Goal: Transaction & Acquisition: Purchase product/service

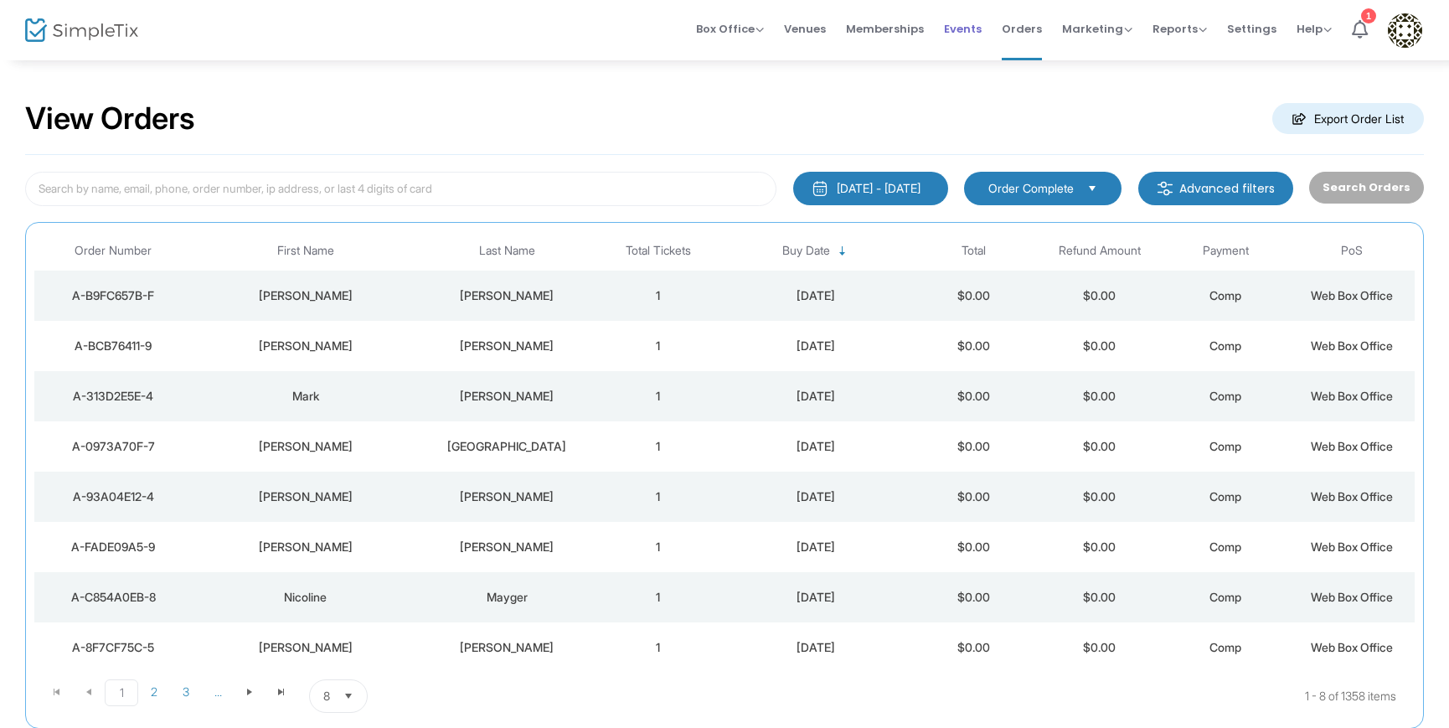
click at [982, 32] on span "Events" at bounding box center [963, 29] width 38 height 43
click at [742, 18] on span "Box Office Sell Tickets Bookings Sell Season Pass" at bounding box center [730, 29] width 68 height 43
click at [741, 33] on span "Box Office" at bounding box center [730, 29] width 68 height 16
click at [740, 49] on li "Sell Tickets" at bounding box center [756, 56] width 120 height 33
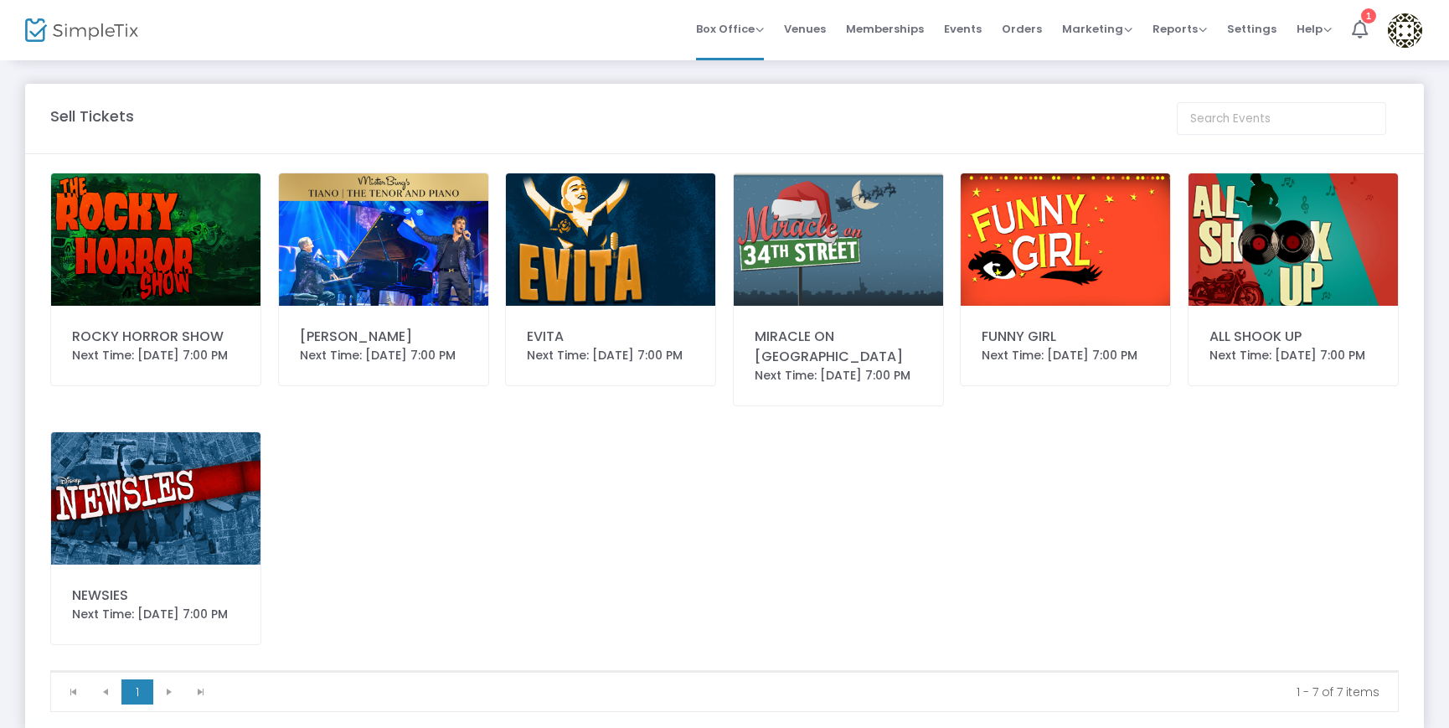
click at [192, 260] on img at bounding box center [155, 239] width 209 height 132
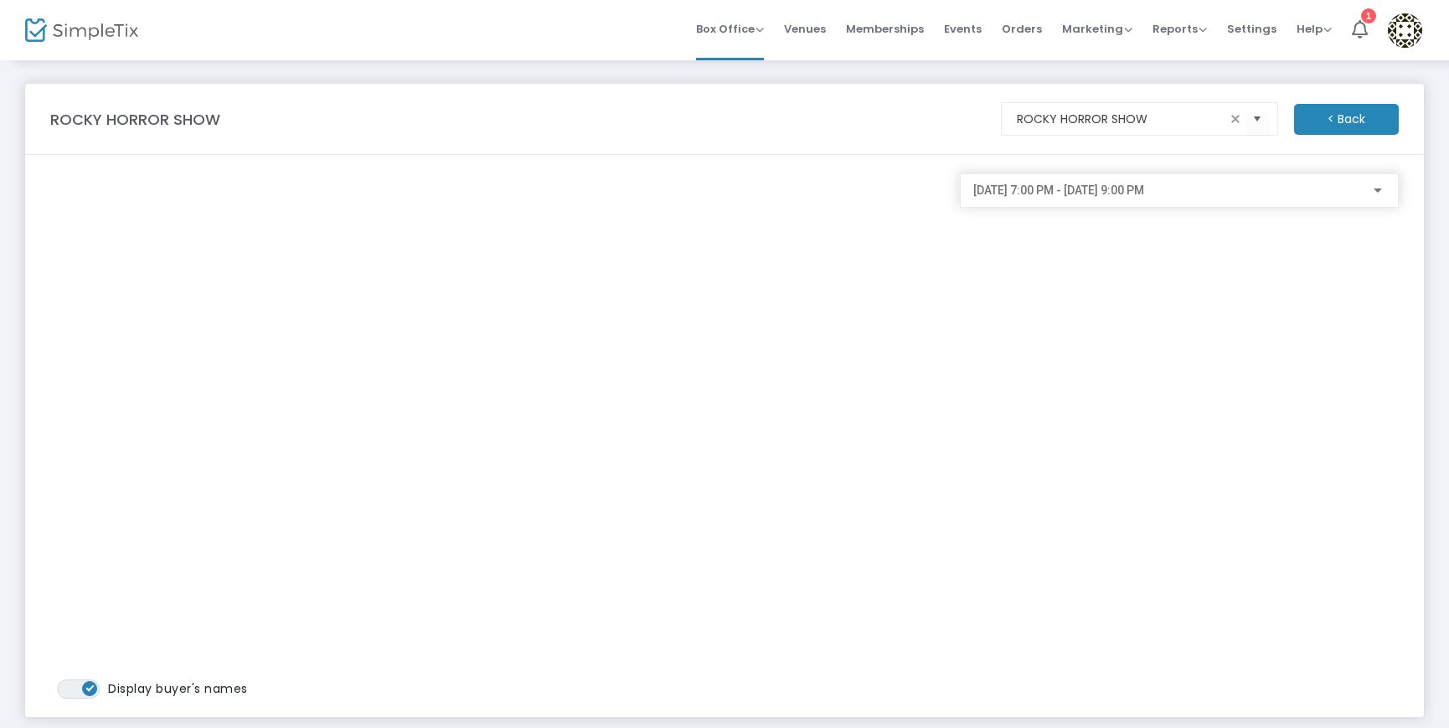
click at [1371, 189] on div at bounding box center [1378, 190] width 15 height 13
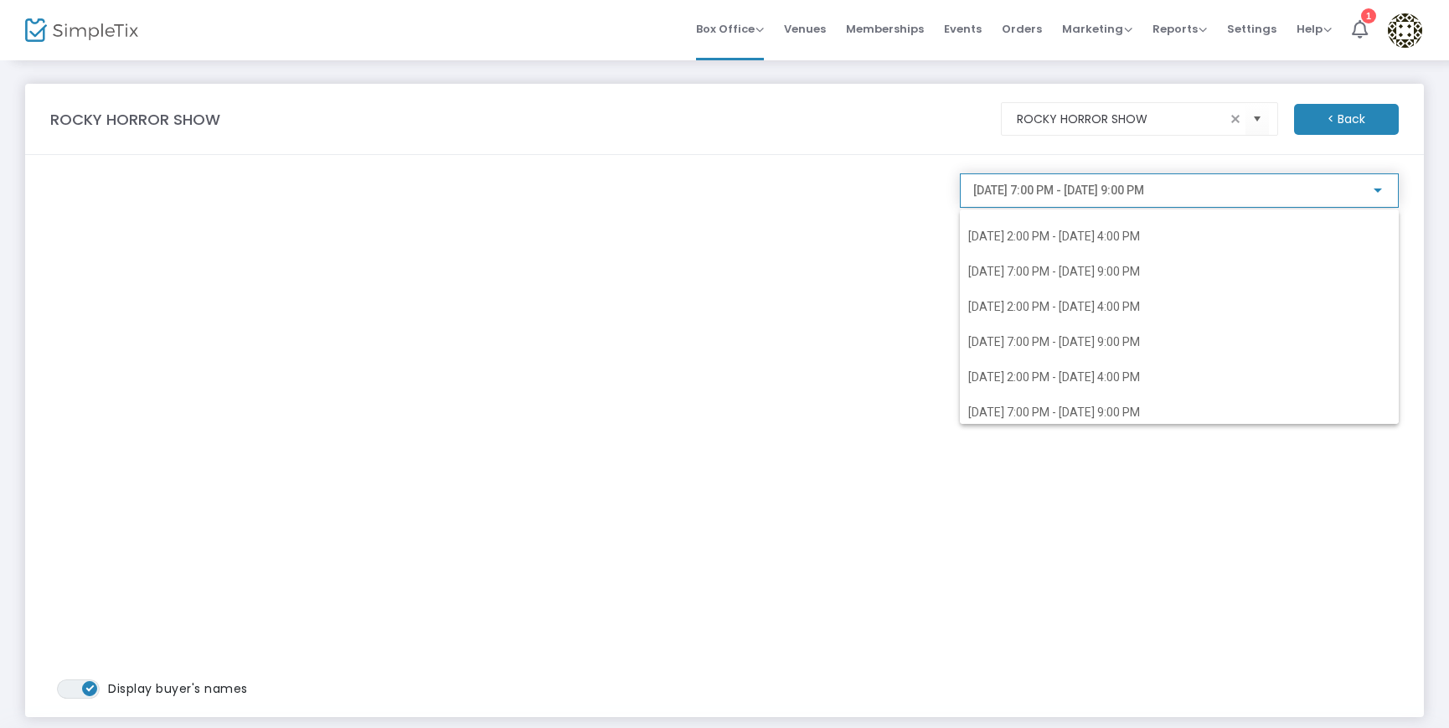
scroll to position [121, 0]
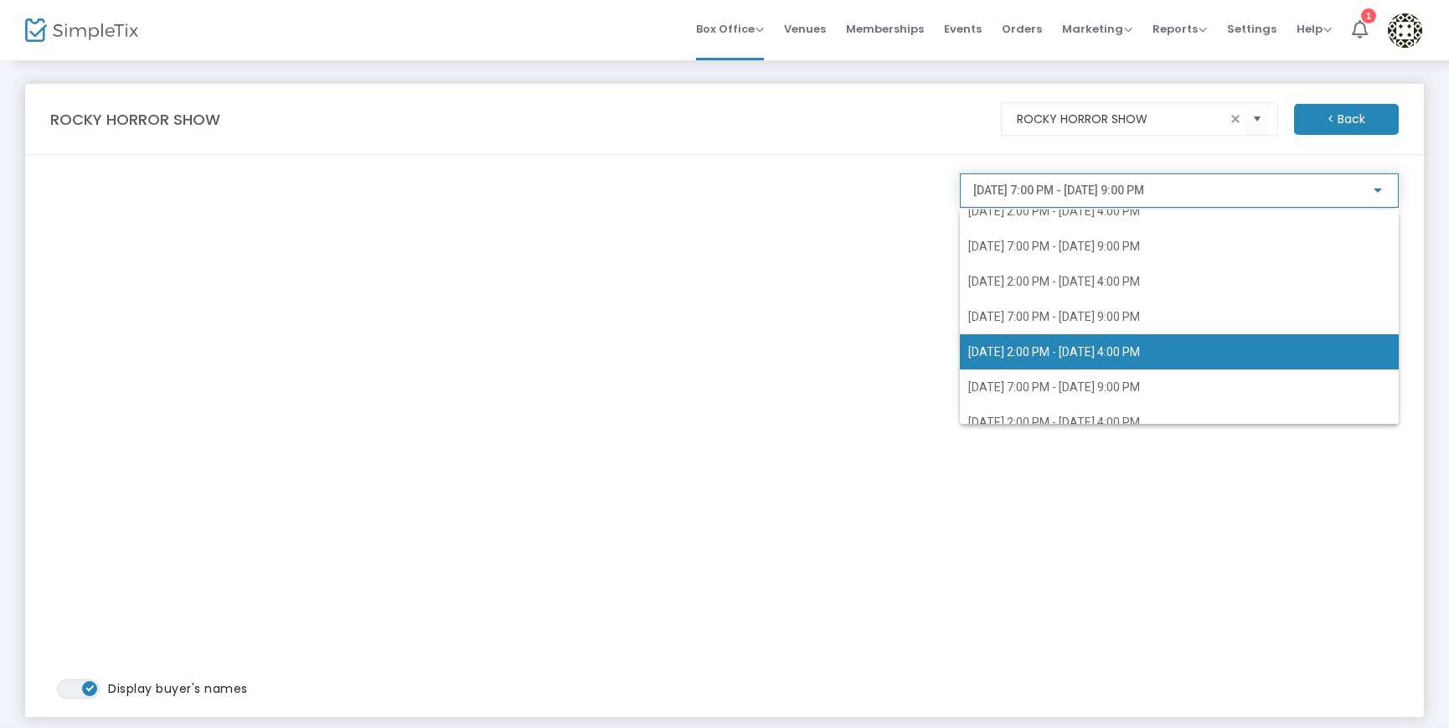
click at [1100, 347] on span "9/21/2025 @ 2:00 PM - 9/21/2025 @ 4:00 PM" at bounding box center [1055, 351] width 172 height 13
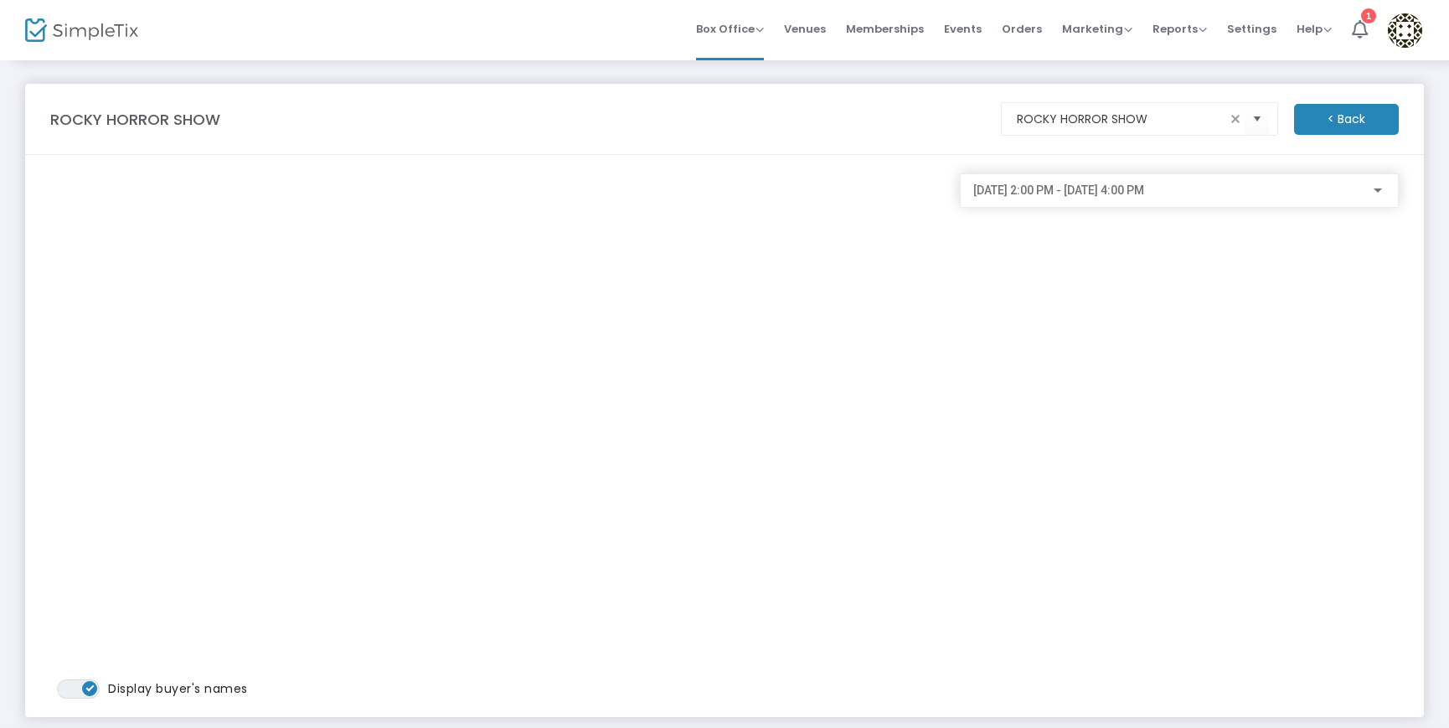
click at [1373, 198] on div "9/21/2025 @ 2:00 PM - 9/21/2025 @ 4:00 PM" at bounding box center [1180, 186] width 412 height 31
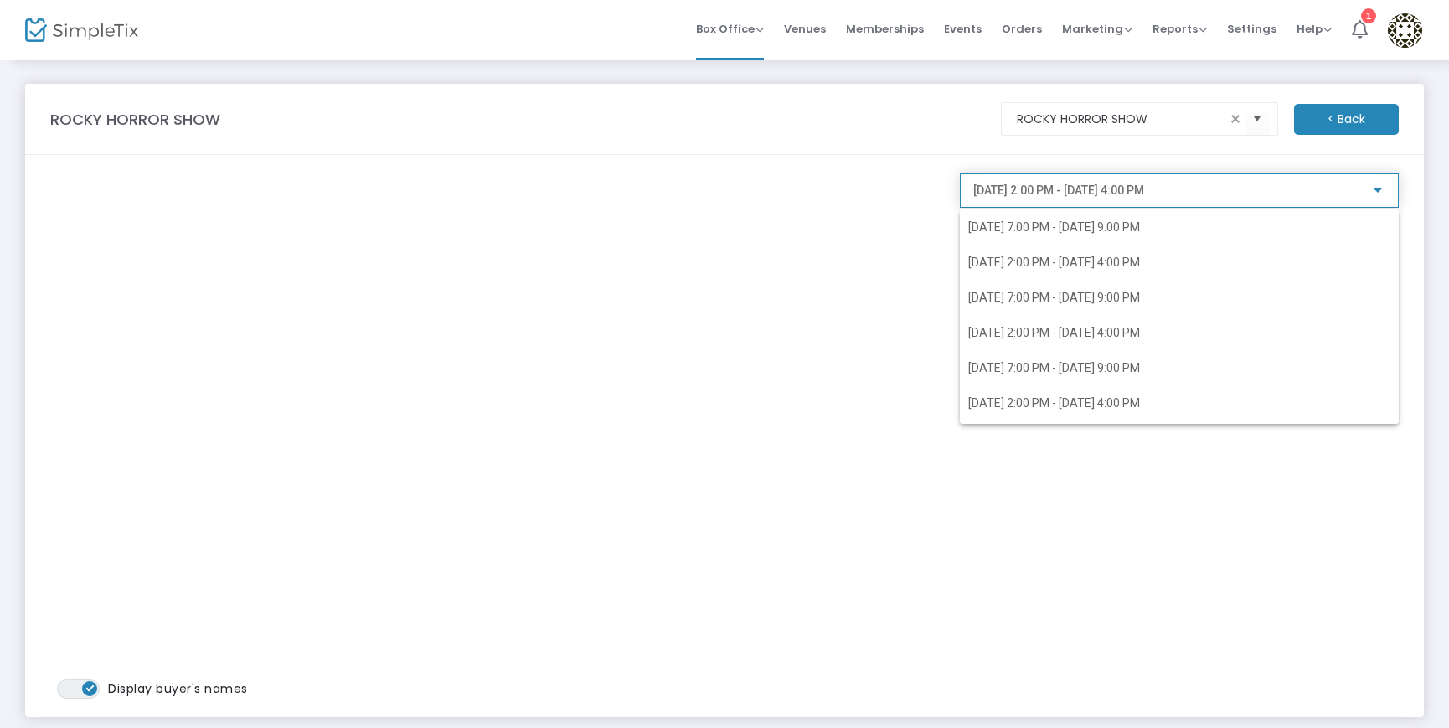
scroll to position [137, 0]
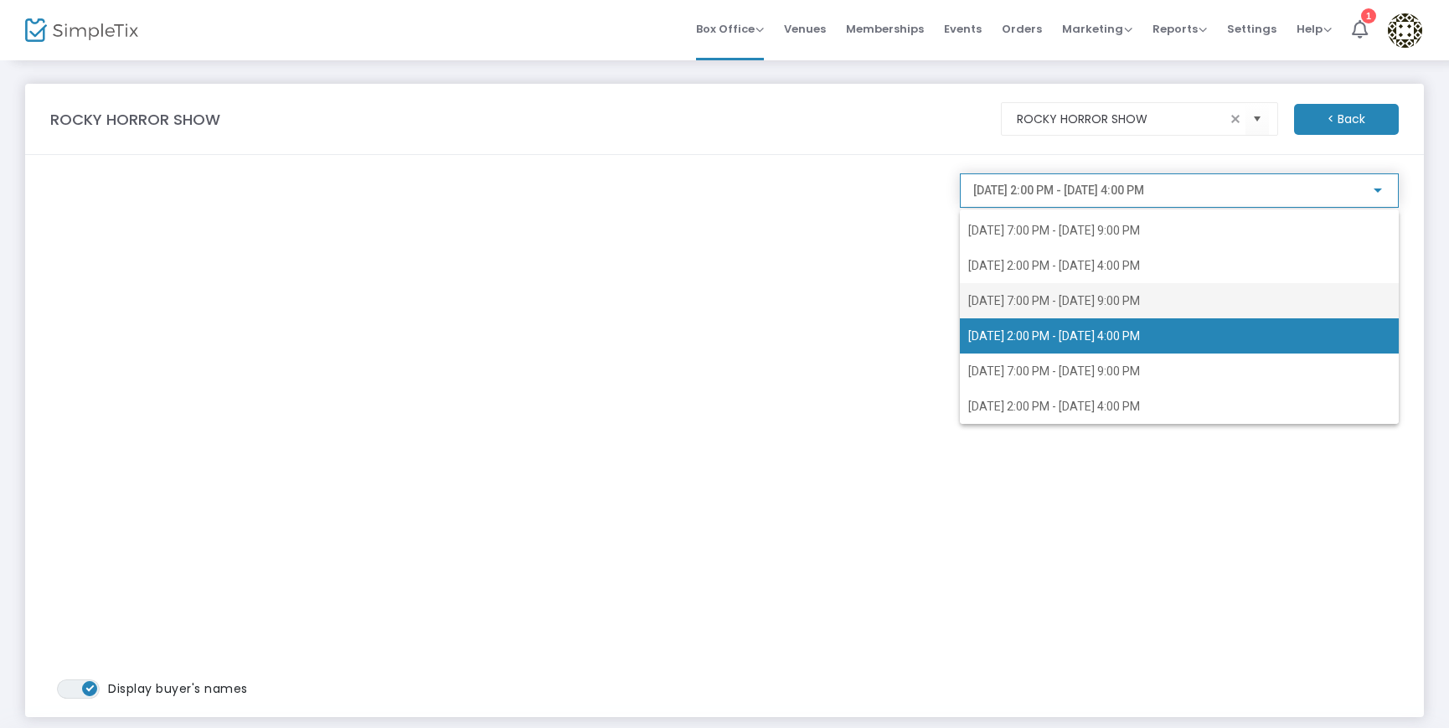
drag, startPoint x: 1169, startPoint y: 294, endPoint x: 1191, endPoint y: 292, distance: 21.9
click at [1140, 294] on span "9/20/2025 @ 7:00 PM - 9/20/2025 @ 9:00 PM" at bounding box center [1055, 300] width 172 height 13
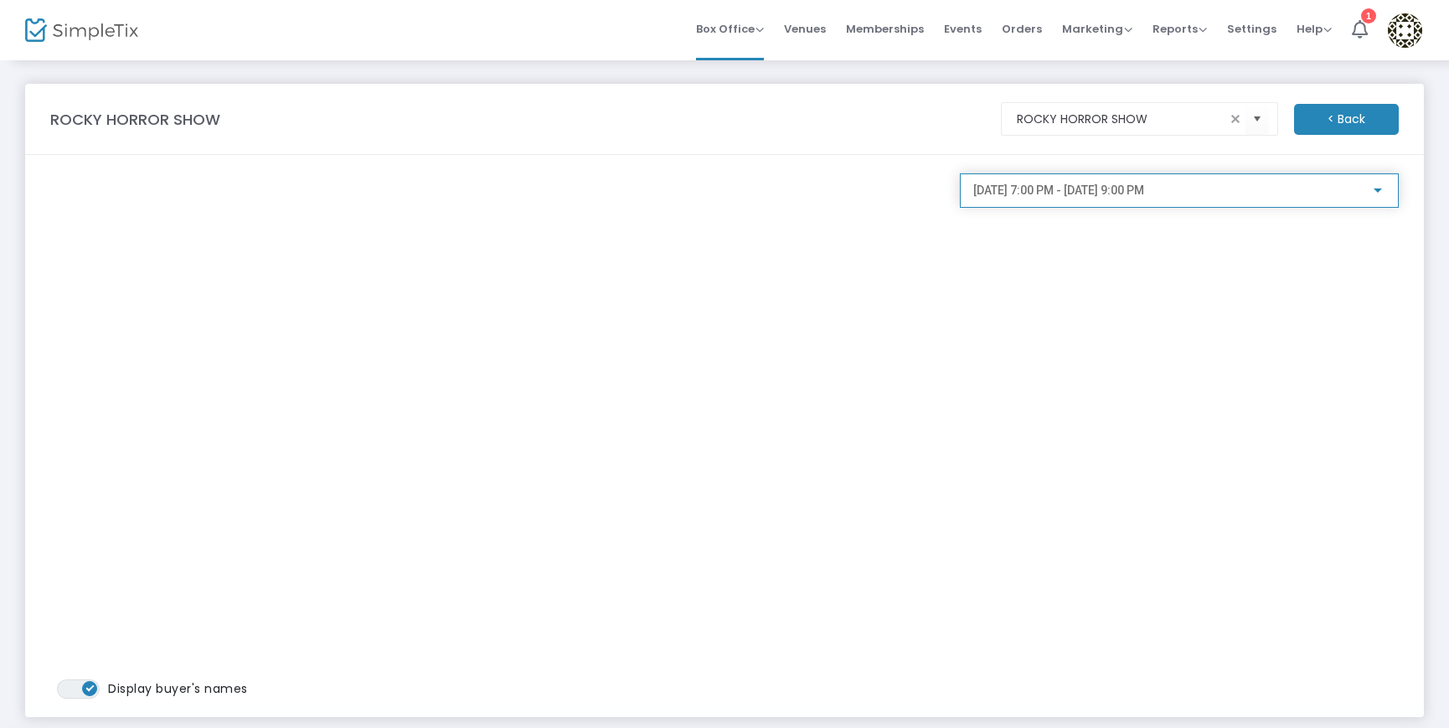
click at [1379, 195] on div at bounding box center [1378, 190] width 15 height 13
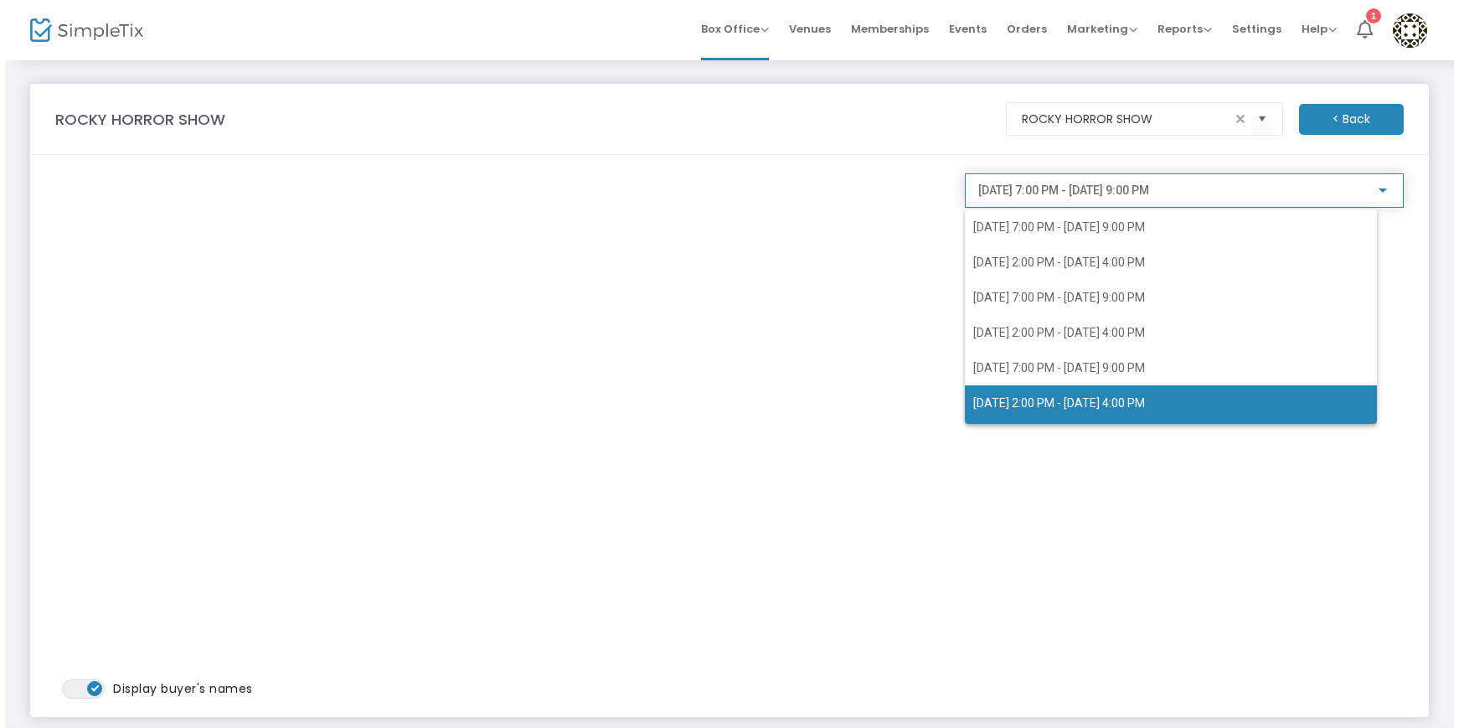
scroll to position [105, 0]
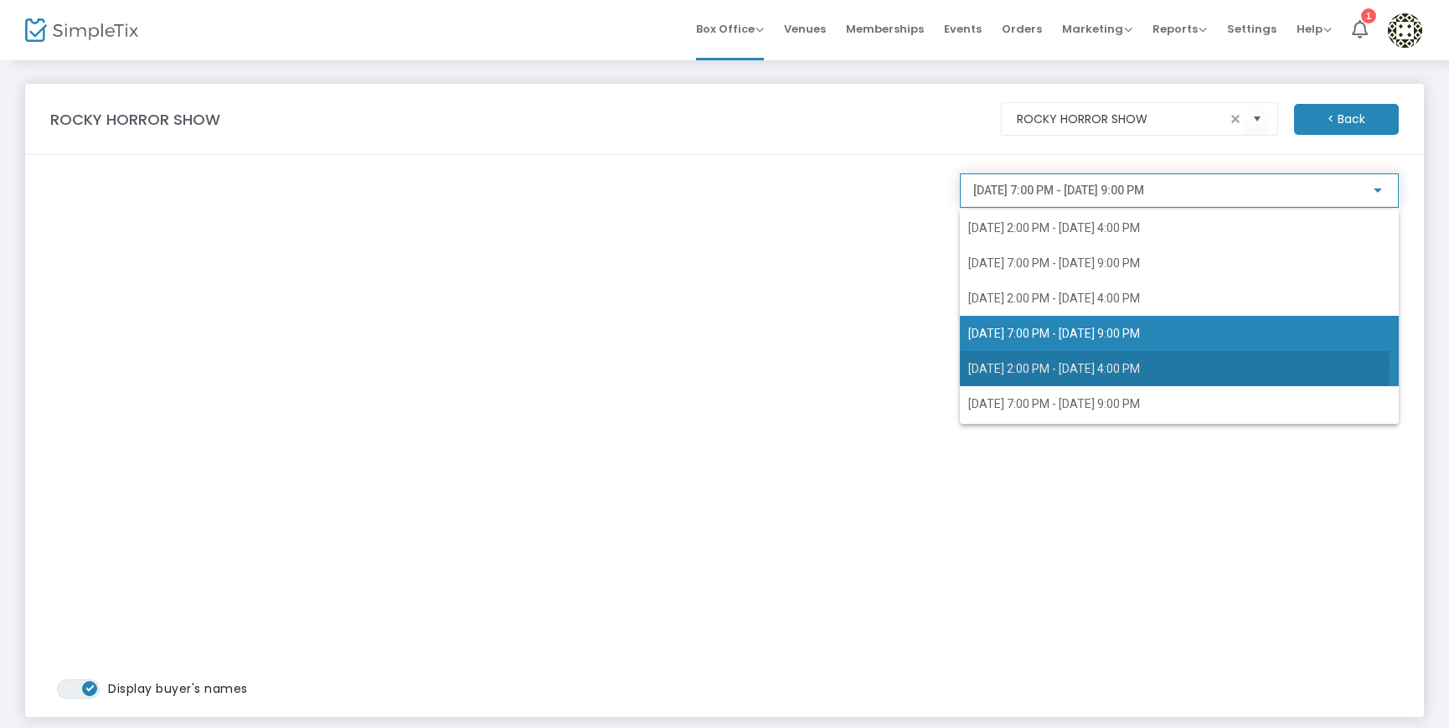
click at [1140, 366] on span "9/21/2025 @ 2:00 PM - 9/21/2025 @ 4:00 PM" at bounding box center [1055, 368] width 172 height 13
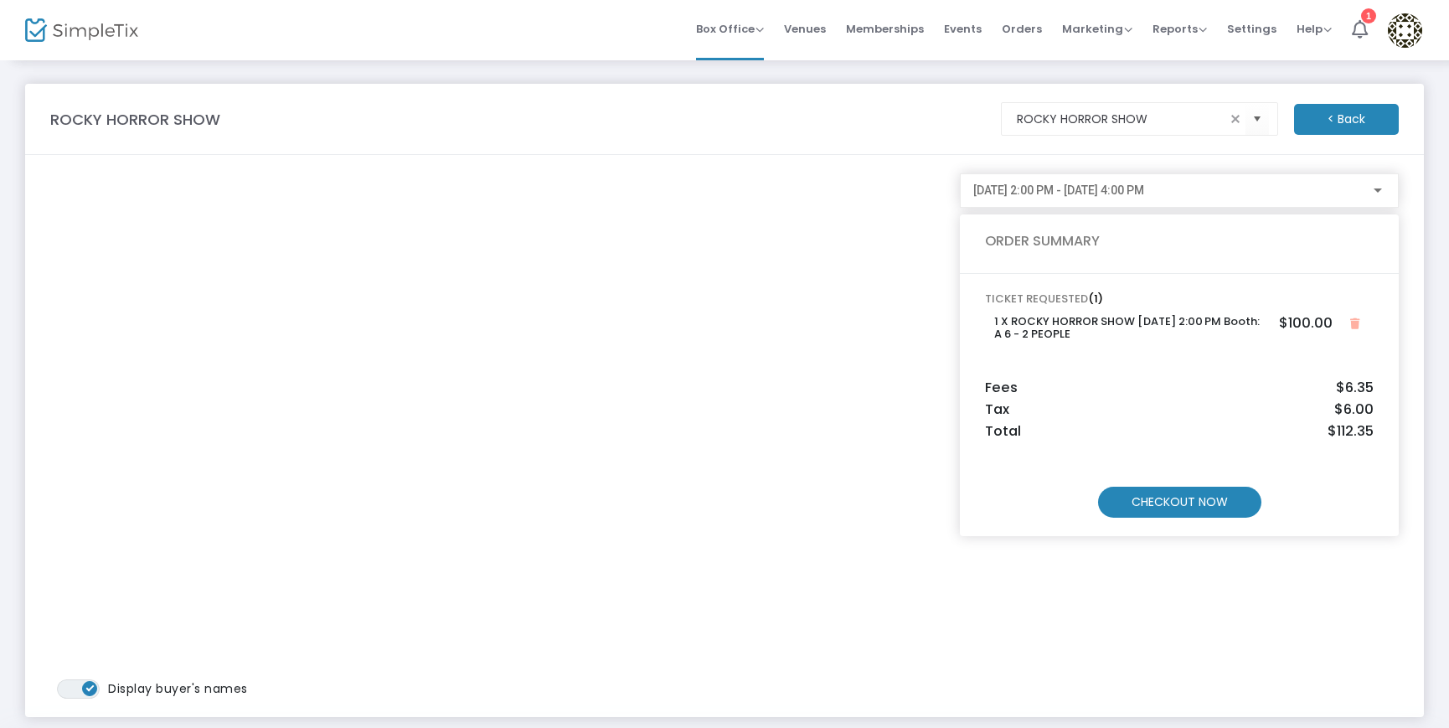
click at [1157, 503] on m-button "CHECKOUT NOW" at bounding box center [1179, 502] width 163 height 31
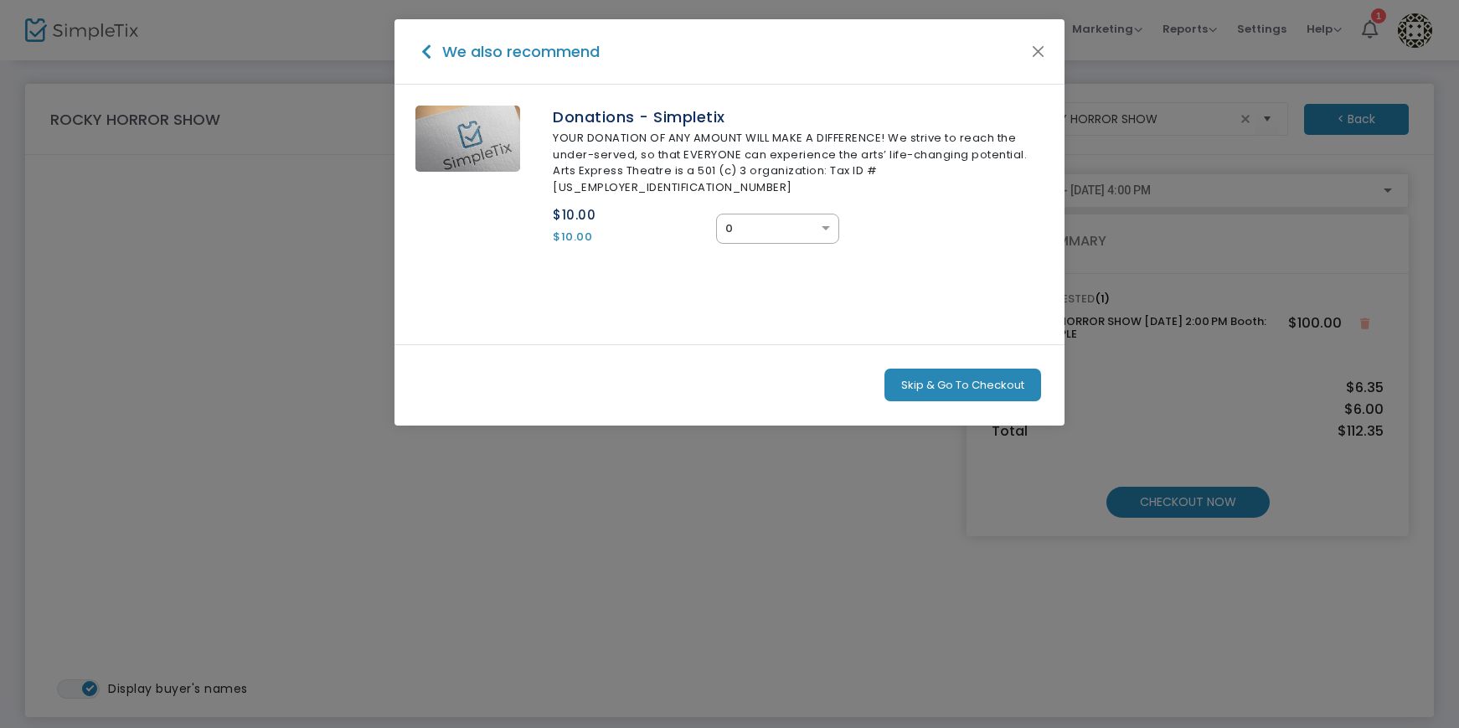
click at [973, 369] on button "Skip & Go To Checkout" at bounding box center [963, 386] width 157 height 34
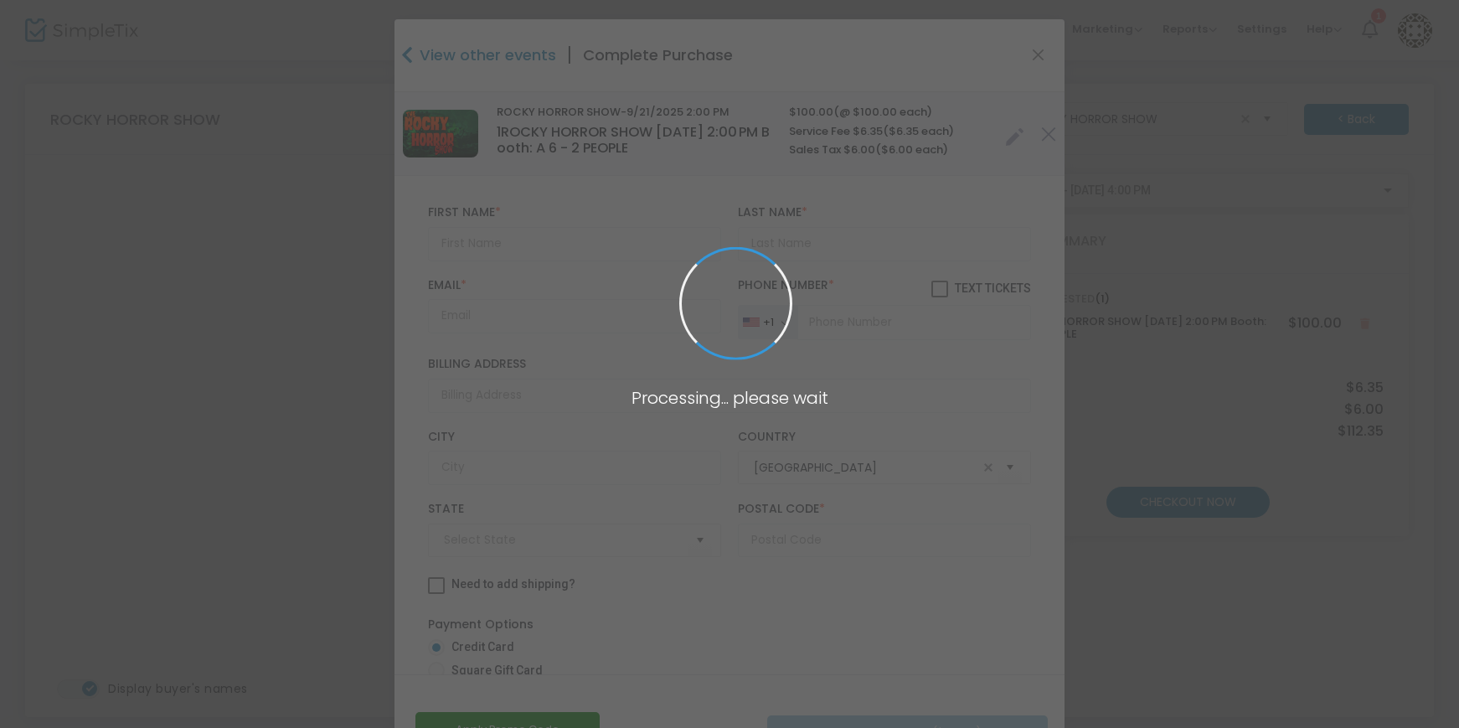
type input "Arizona"
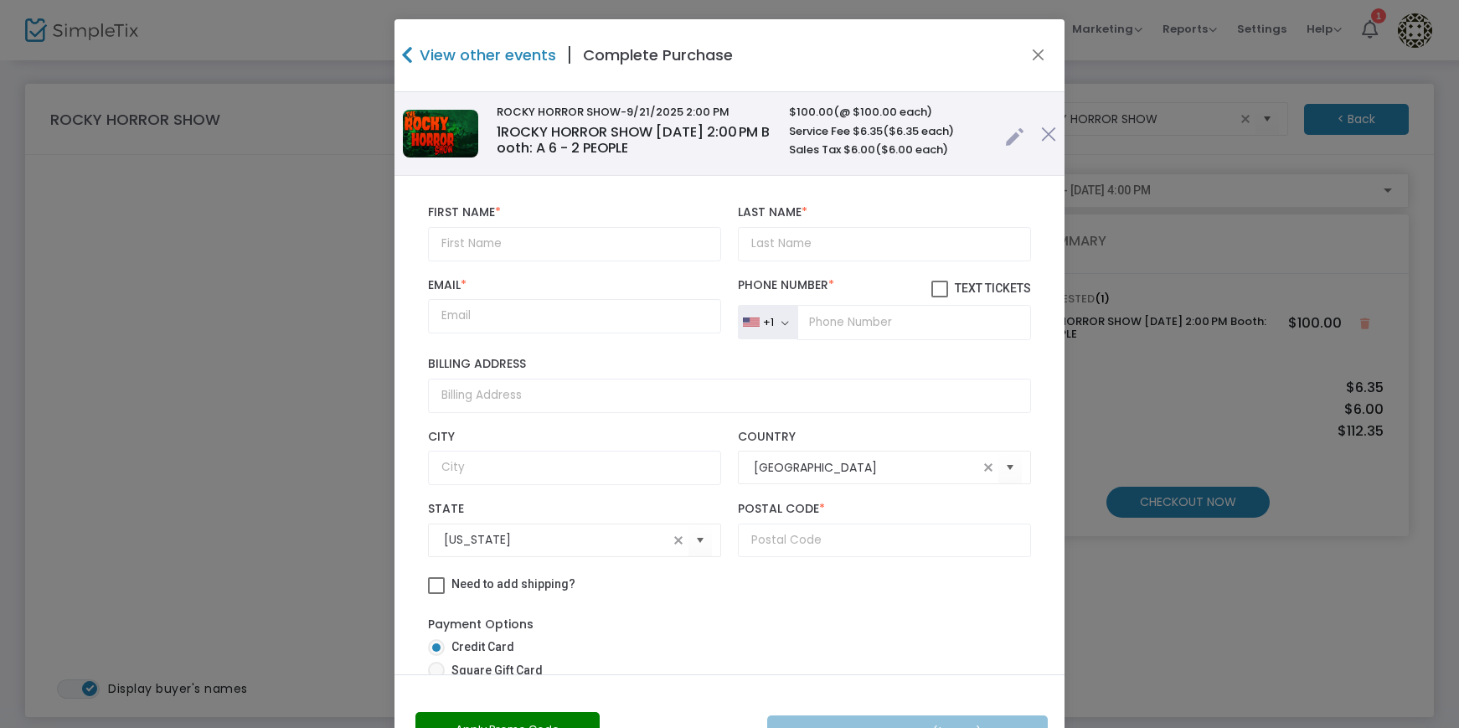
click at [1005, 132] on link at bounding box center [1014, 133] width 19 height 28
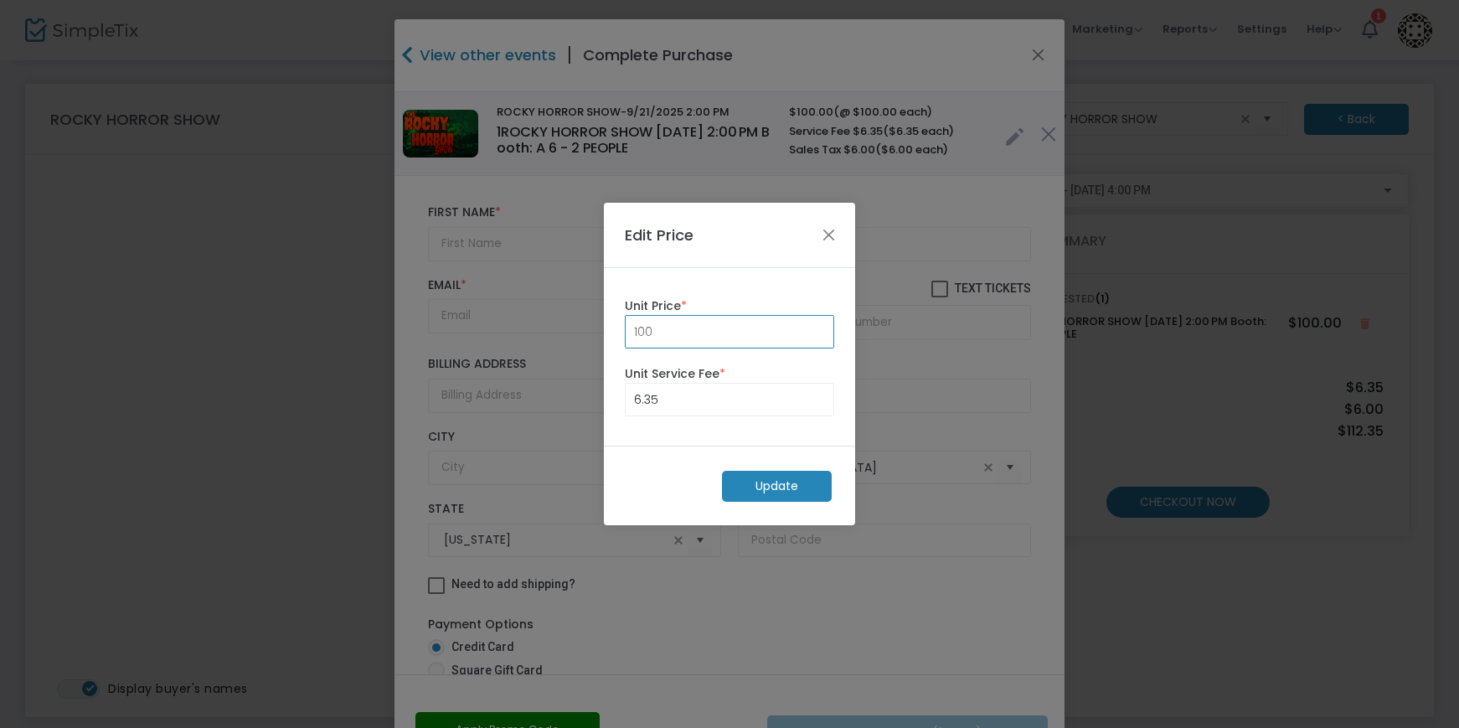
click at [745, 347] on input "100" at bounding box center [730, 332] width 208 height 32
type input "0.00"
click at [726, 395] on input "6.35" at bounding box center [730, 400] width 208 height 32
type input "0.00"
click at [772, 483] on m-button "Update" at bounding box center [777, 486] width 110 height 31
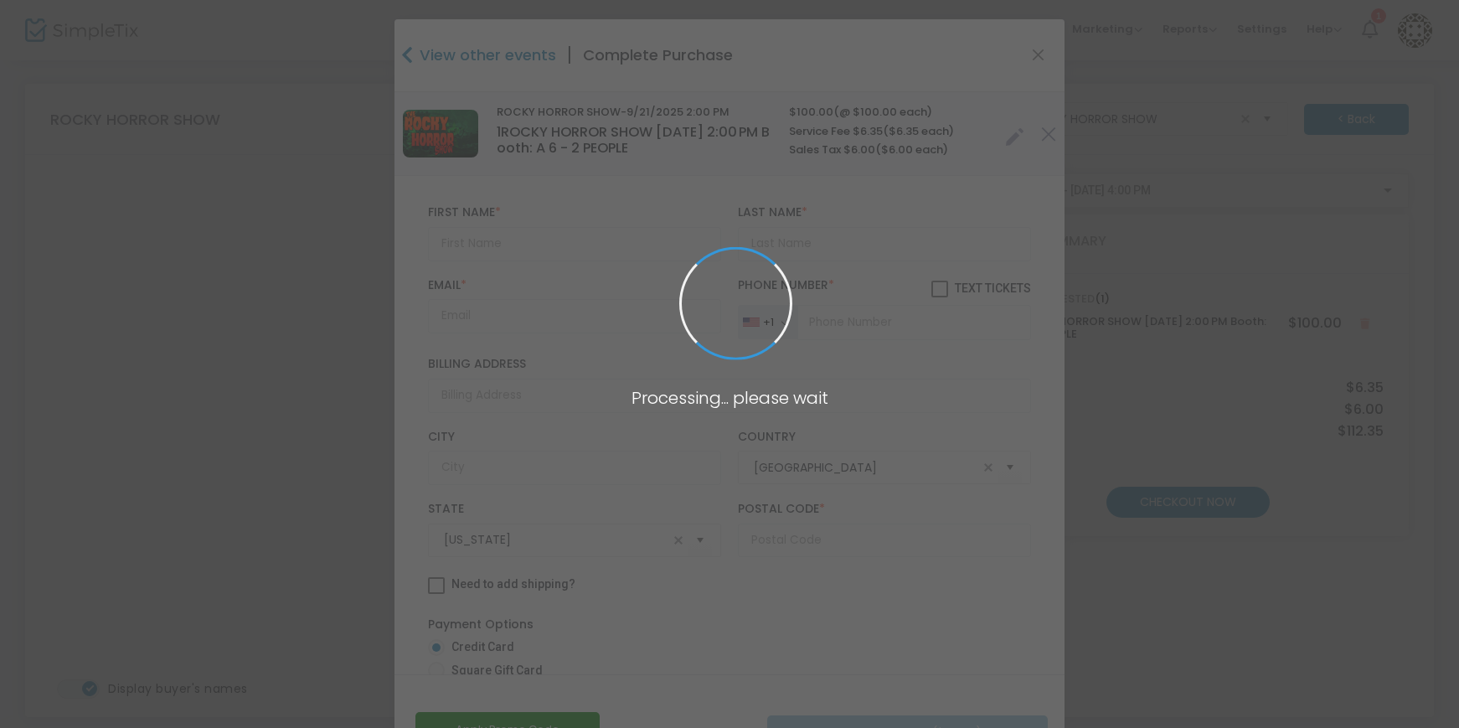
radio input "true"
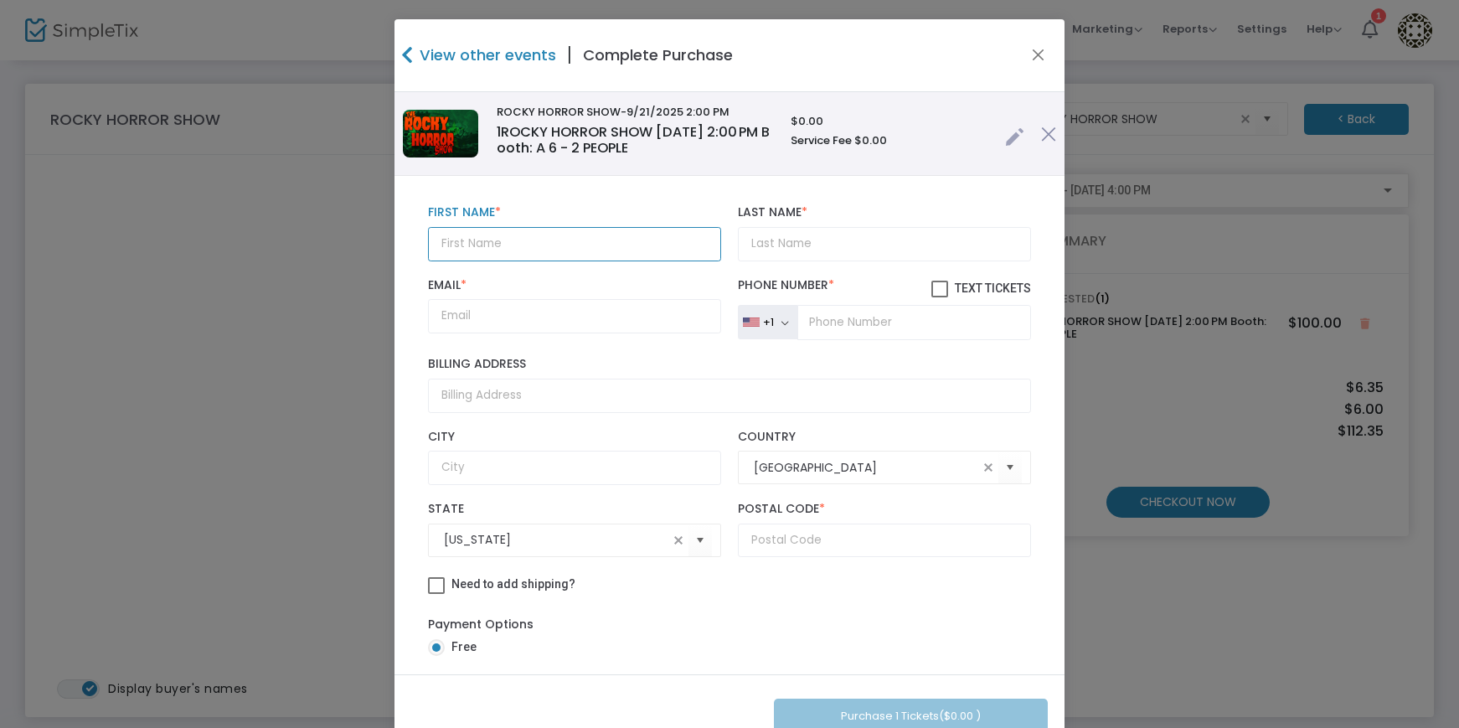
click at [627, 244] on input "text" at bounding box center [574, 244] width 293 height 34
paste input "Janice Burnett"
type input "Janice Burnett"
click at [788, 251] on input "Last Name *" at bounding box center [884, 244] width 293 height 34
paste input "Janice Burnett"
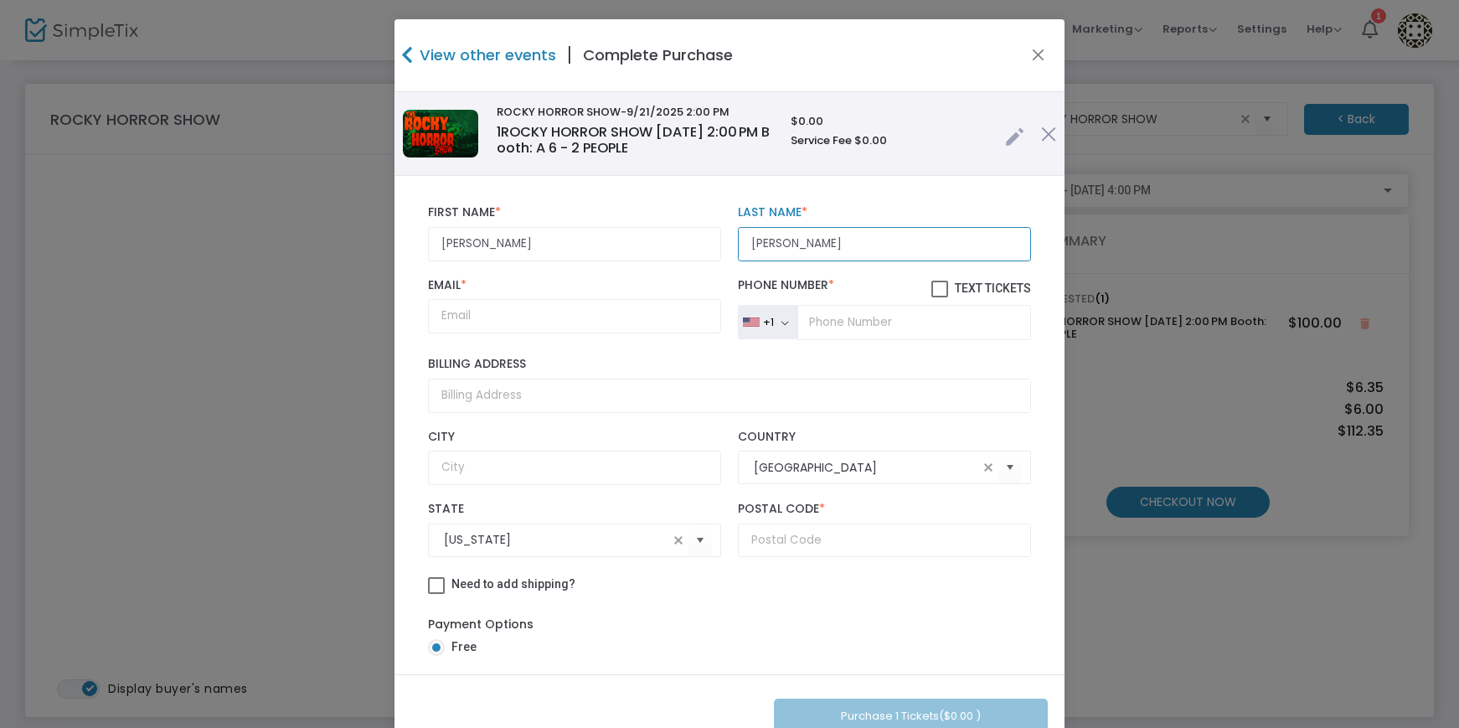
drag, startPoint x: 783, startPoint y: 248, endPoint x: 580, endPoint y: 230, distance: 204.4
click at [581, 239] on div "Janice Burnett First Name * First Name is required. Janice Burnett Last Name * …" at bounding box center [730, 233] width 620 height 72
type input "Burnett"
drag, startPoint x: 550, startPoint y: 239, endPoint x: 473, endPoint y: 240, distance: 77.1
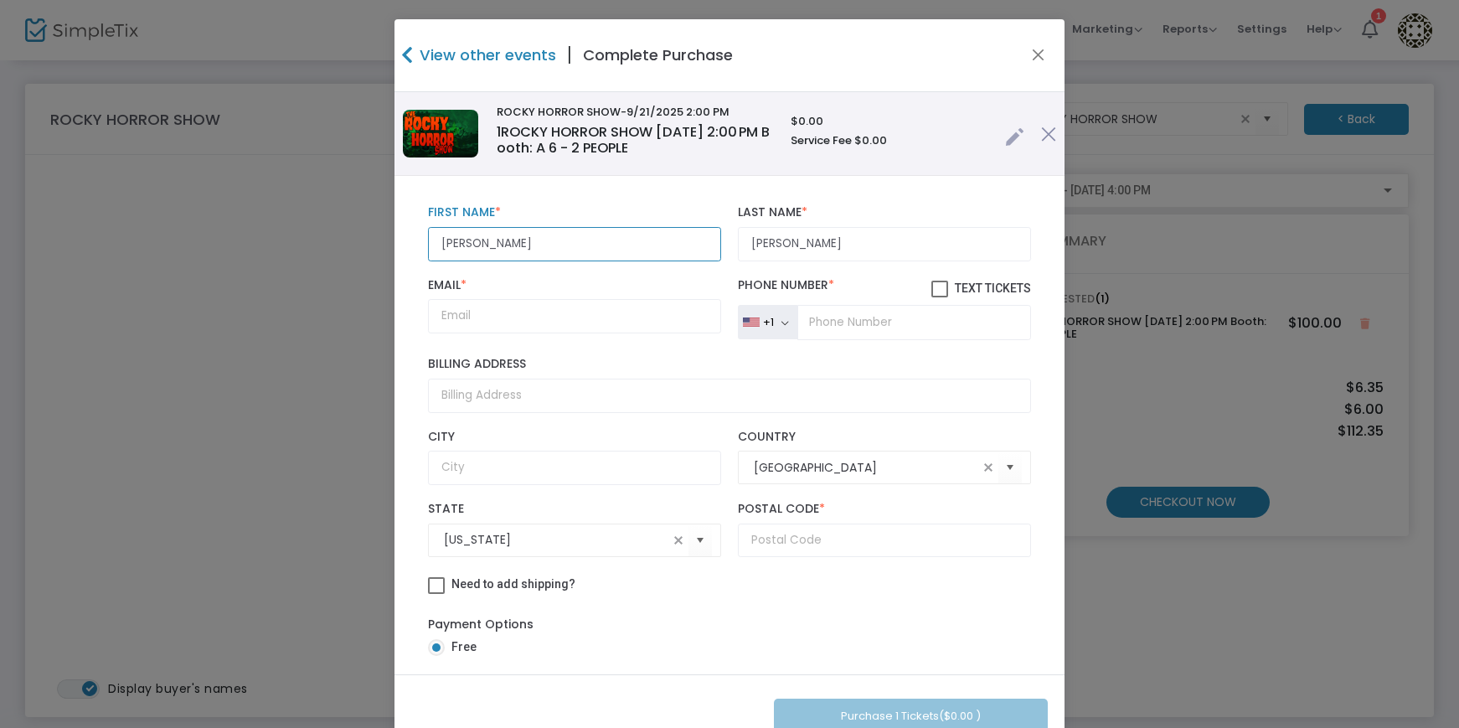
click at [473, 240] on input "Janice Burnett" at bounding box center [574, 244] width 293 height 34
type input "Janice"
click at [564, 328] on input "Email *" at bounding box center [574, 316] width 293 height 34
click at [565, 323] on input "Email *" at bounding box center [574, 316] width 293 height 34
paste input "janiceburnett70@gmail.com"
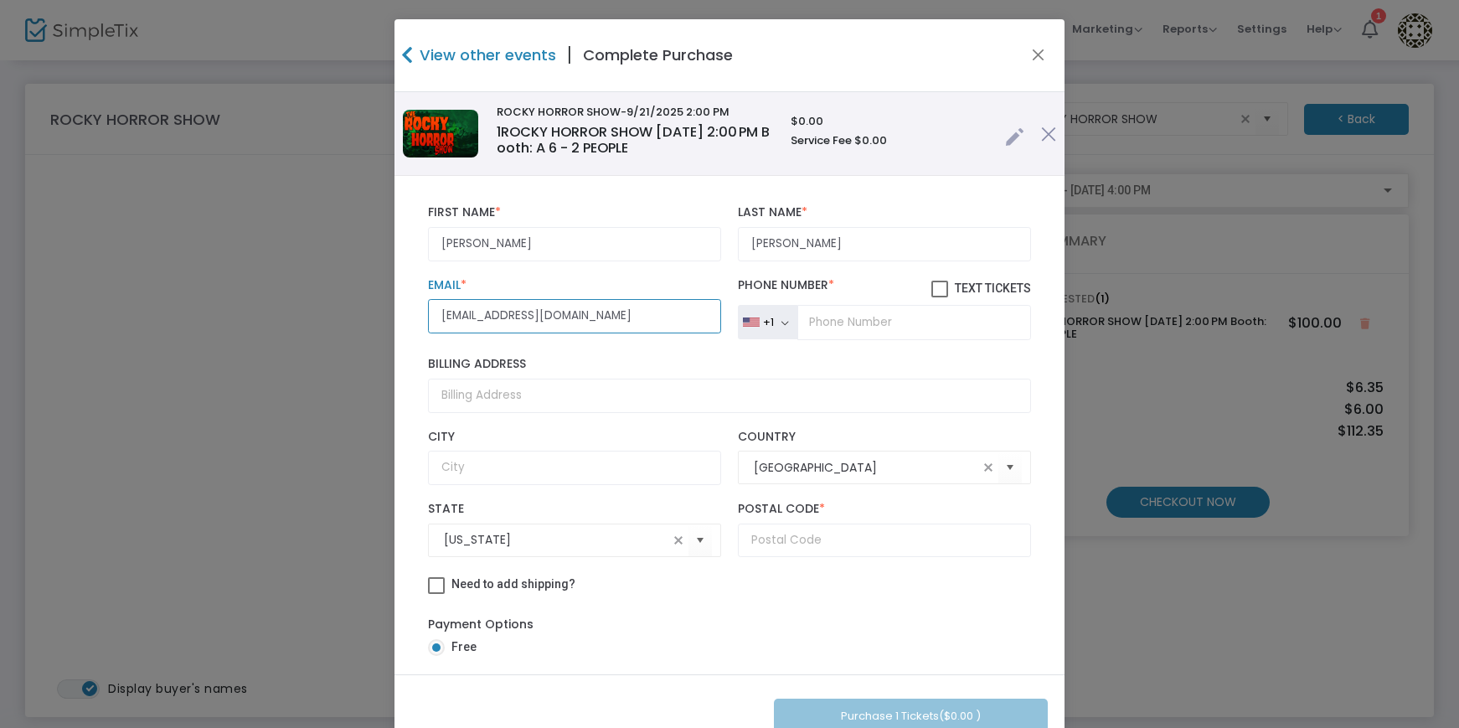
type input "janiceburnett70@gmail.com"
click at [840, 319] on input "tel" at bounding box center [915, 322] width 234 height 35
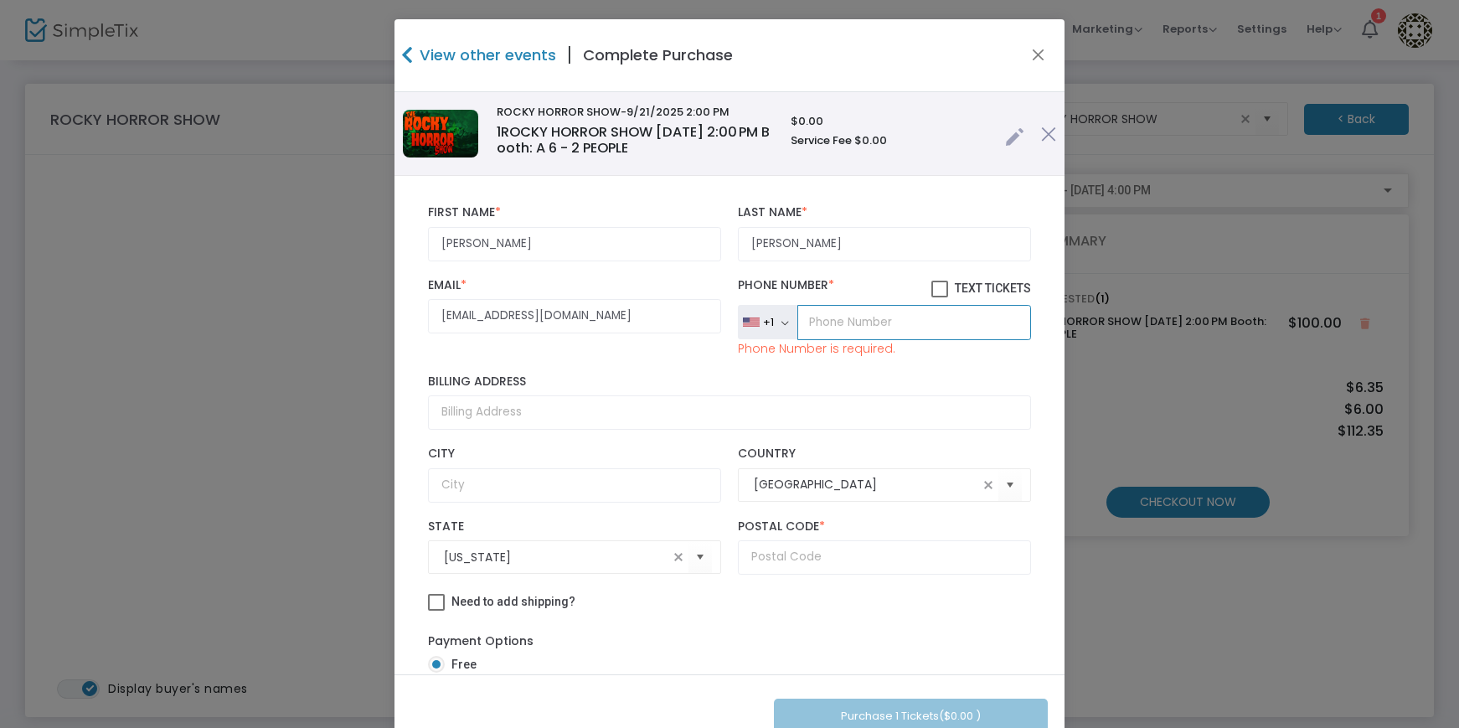
paste input "(602) 647-6419"
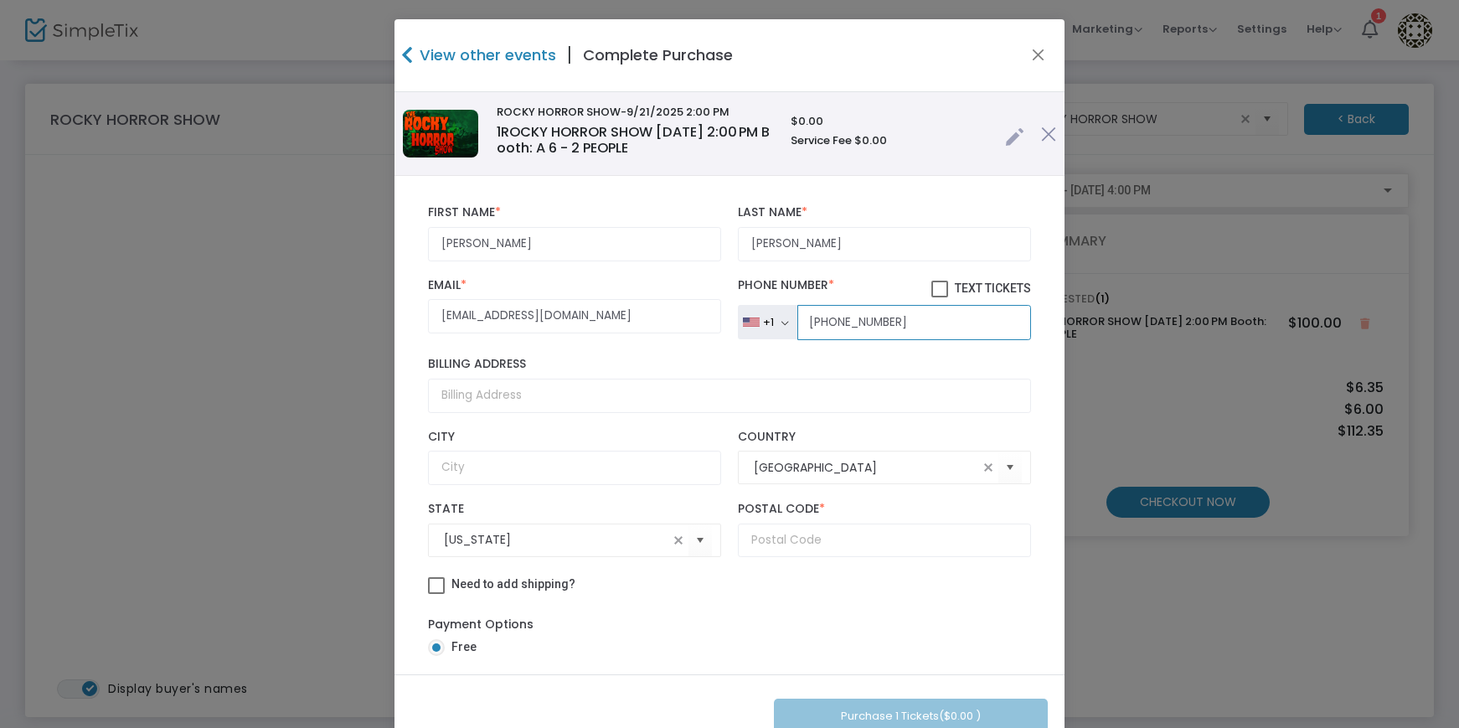
type input "(602) 647-6419"
click at [499, 400] on input "Billing Address" at bounding box center [729, 396] width 603 height 34
paste input "7860 East Benson Highway"
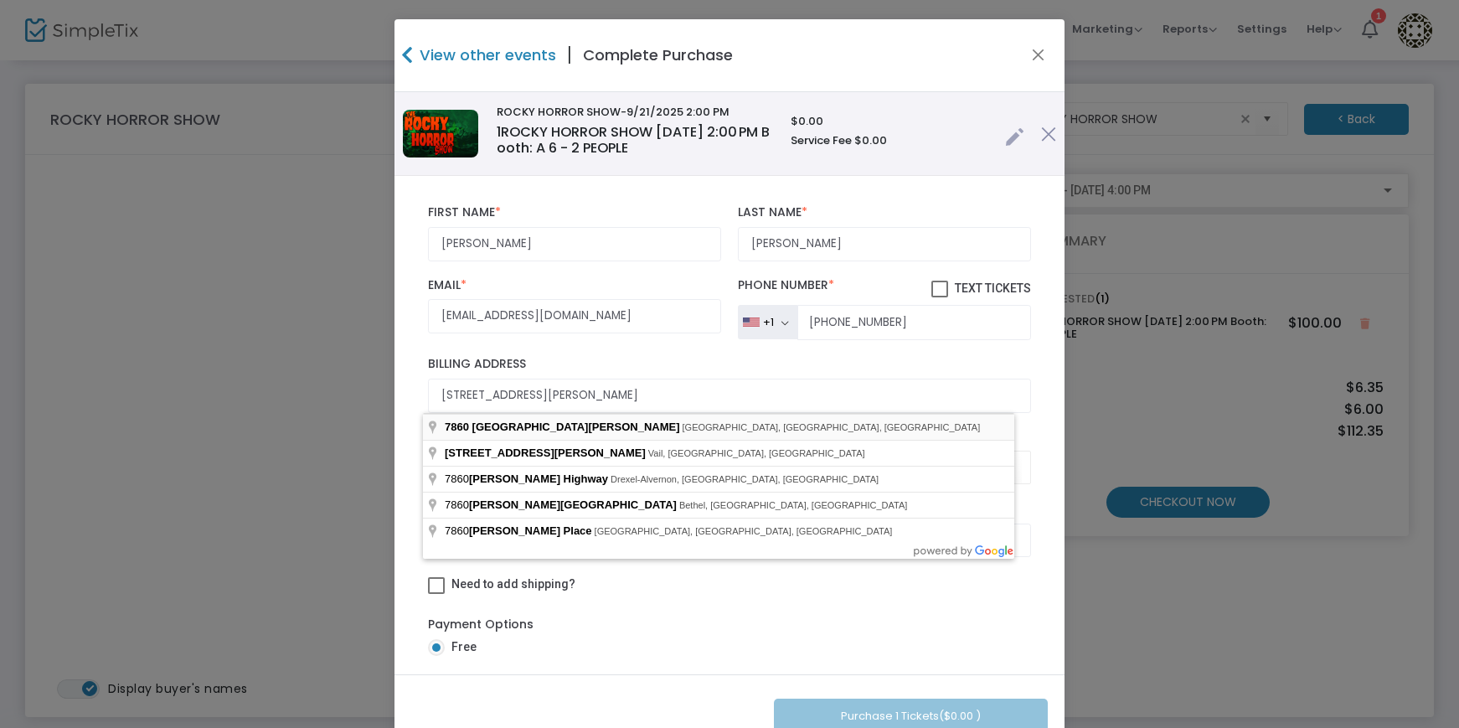
type input "7860 East Benson Highway"
type input "Tucson"
type input "85756"
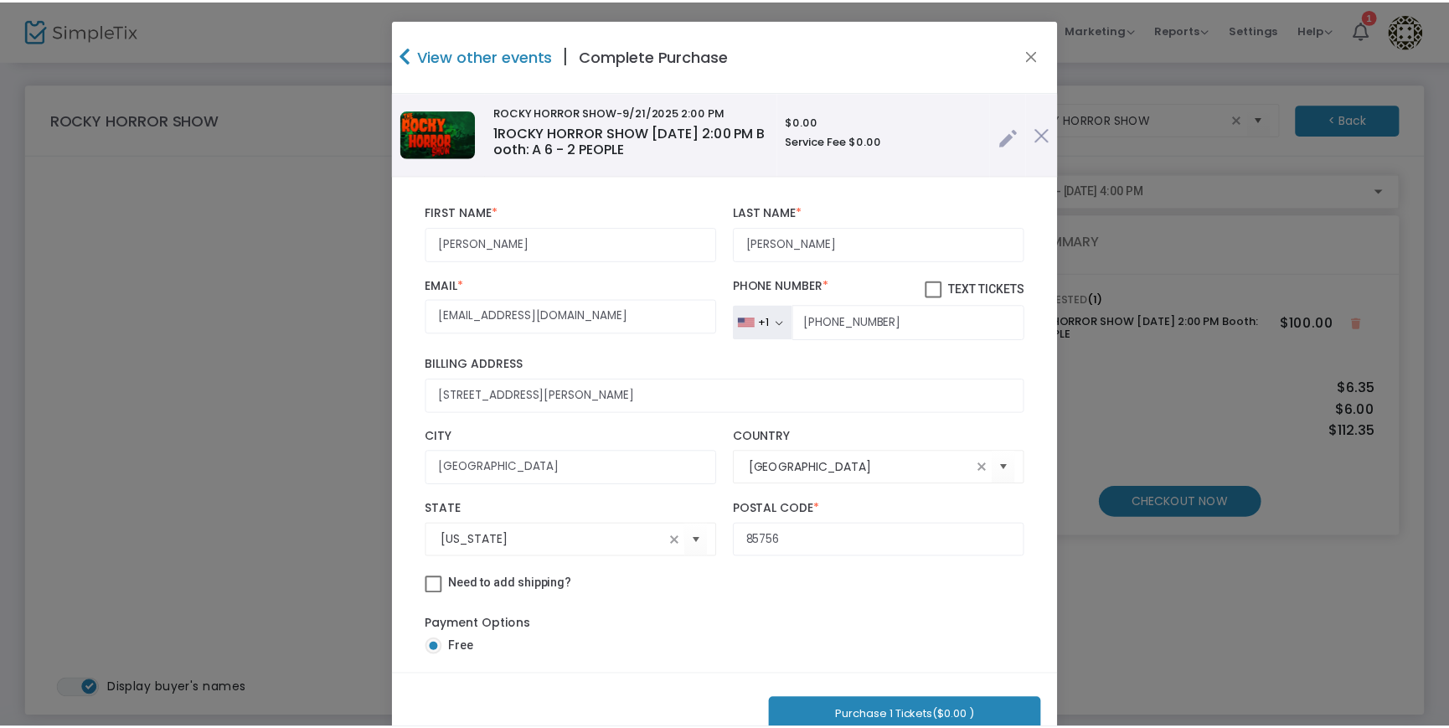
scroll to position [17, 0]
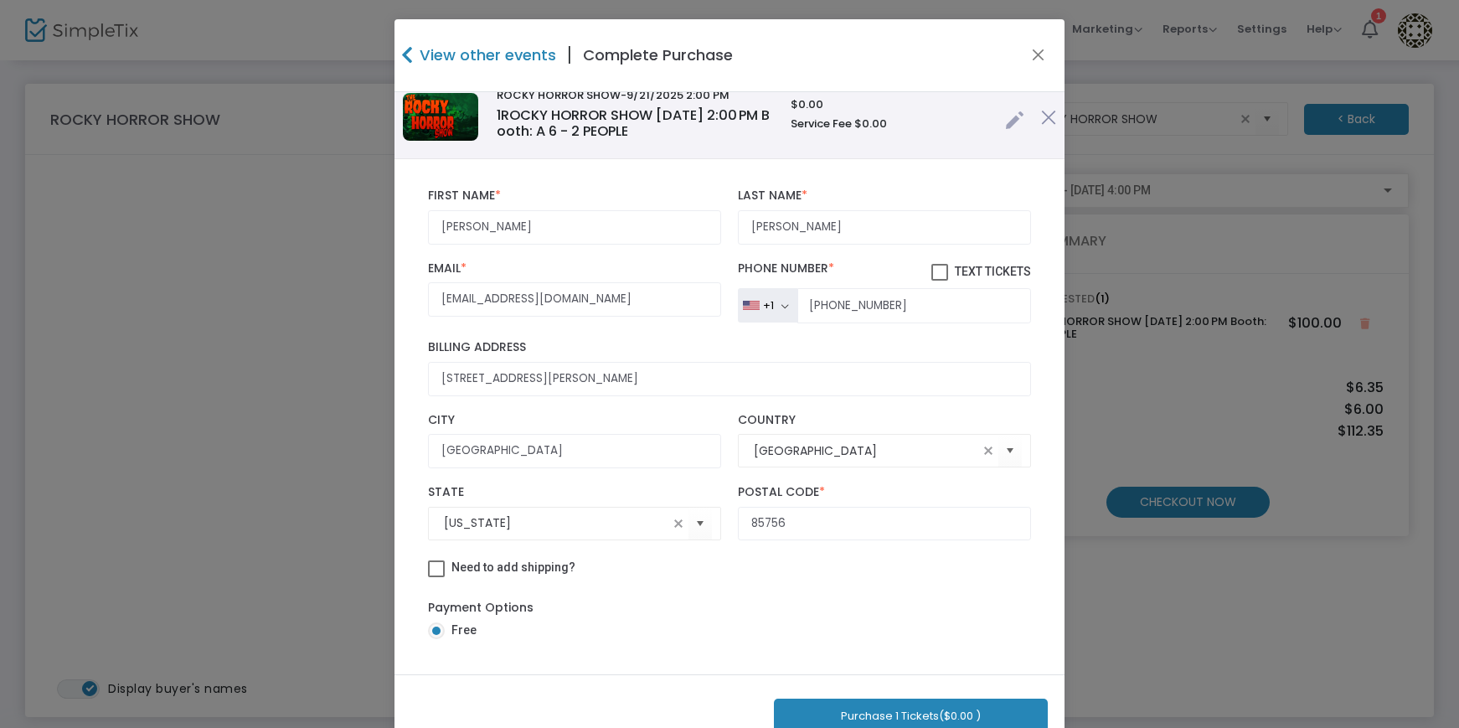
click at [839, 719] on button "Purchase 1 Tickets ($0.00 )" at bounding box center [911, 716] width 274 height 34
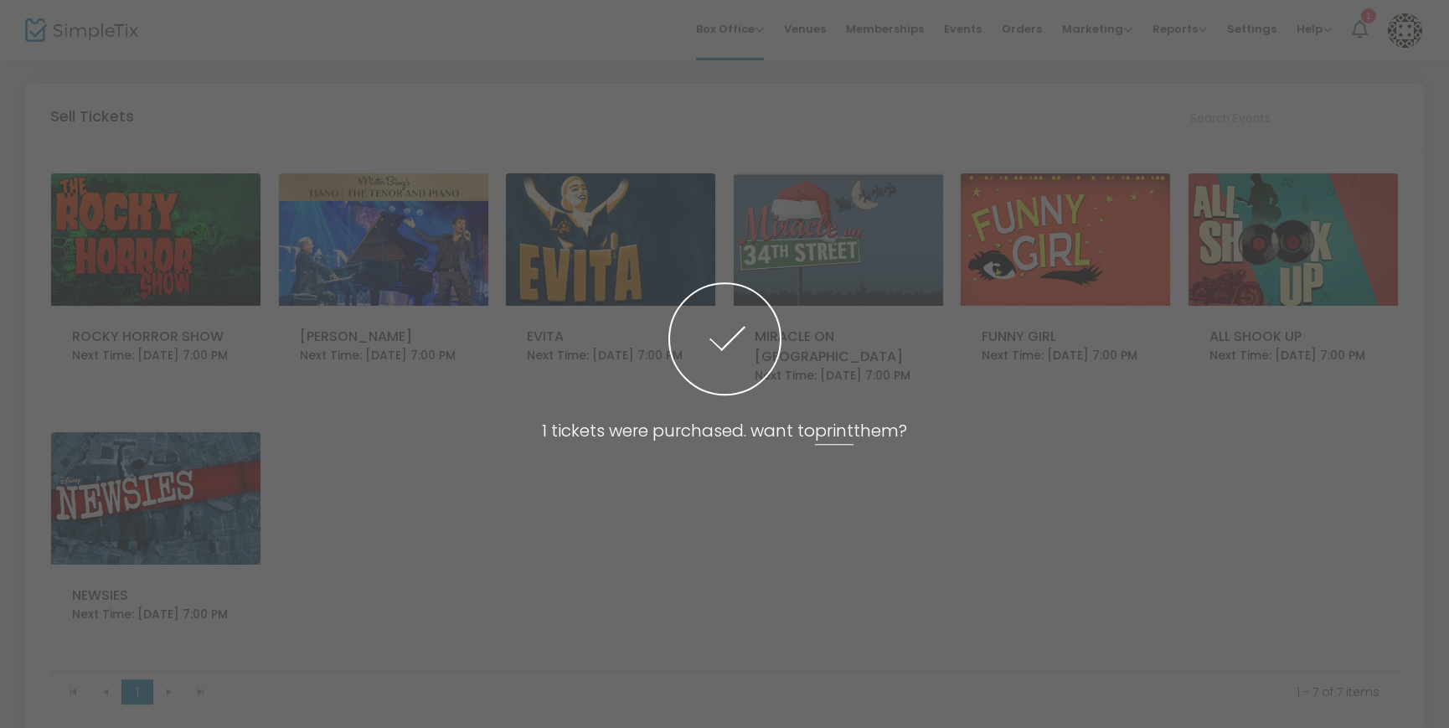
click at [1030, 25] on span at bounding box center [724, 364] width 1449 height 728
click at [1028, 29] on span at bounding box center [724, 364] width 1449 height 728
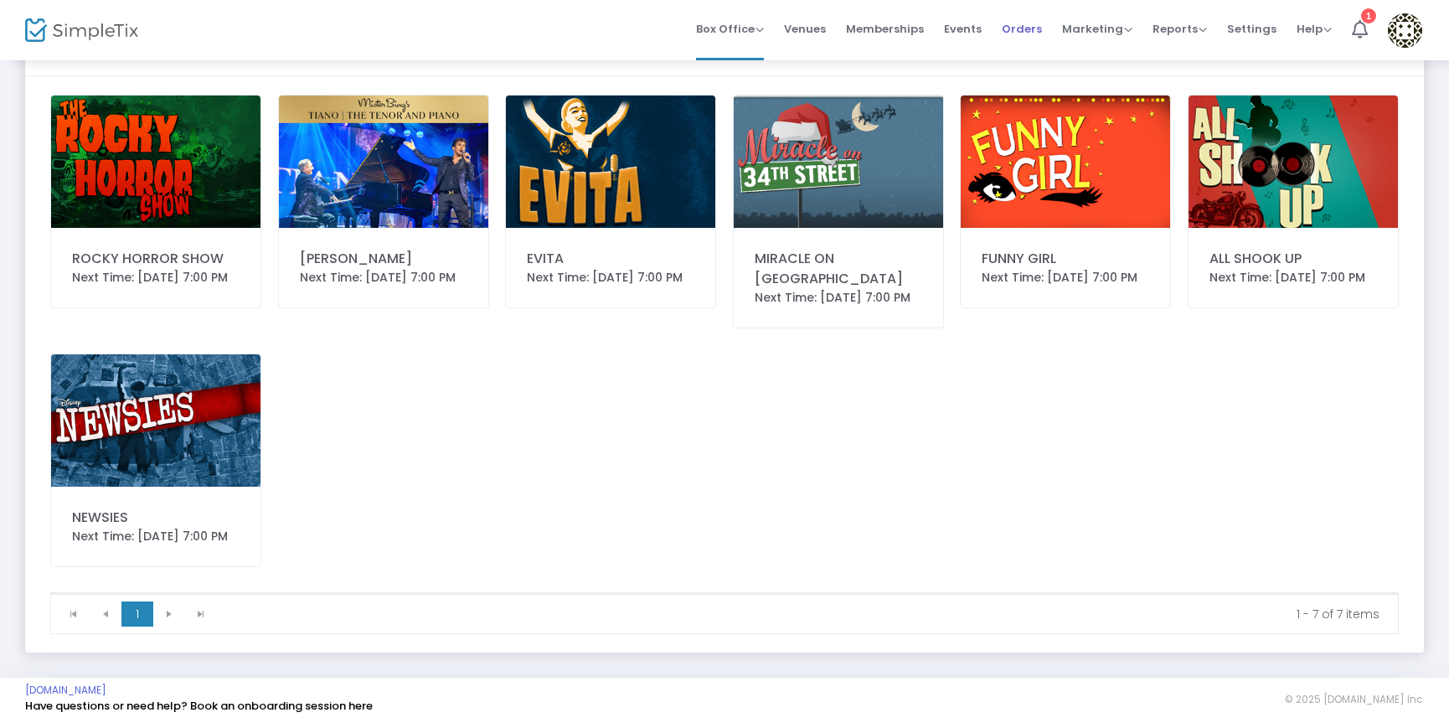
scroll to position [93, 0]
click at [1027, 31] on span "Orders" at bounding box center [1022, 29] width 40 height 43
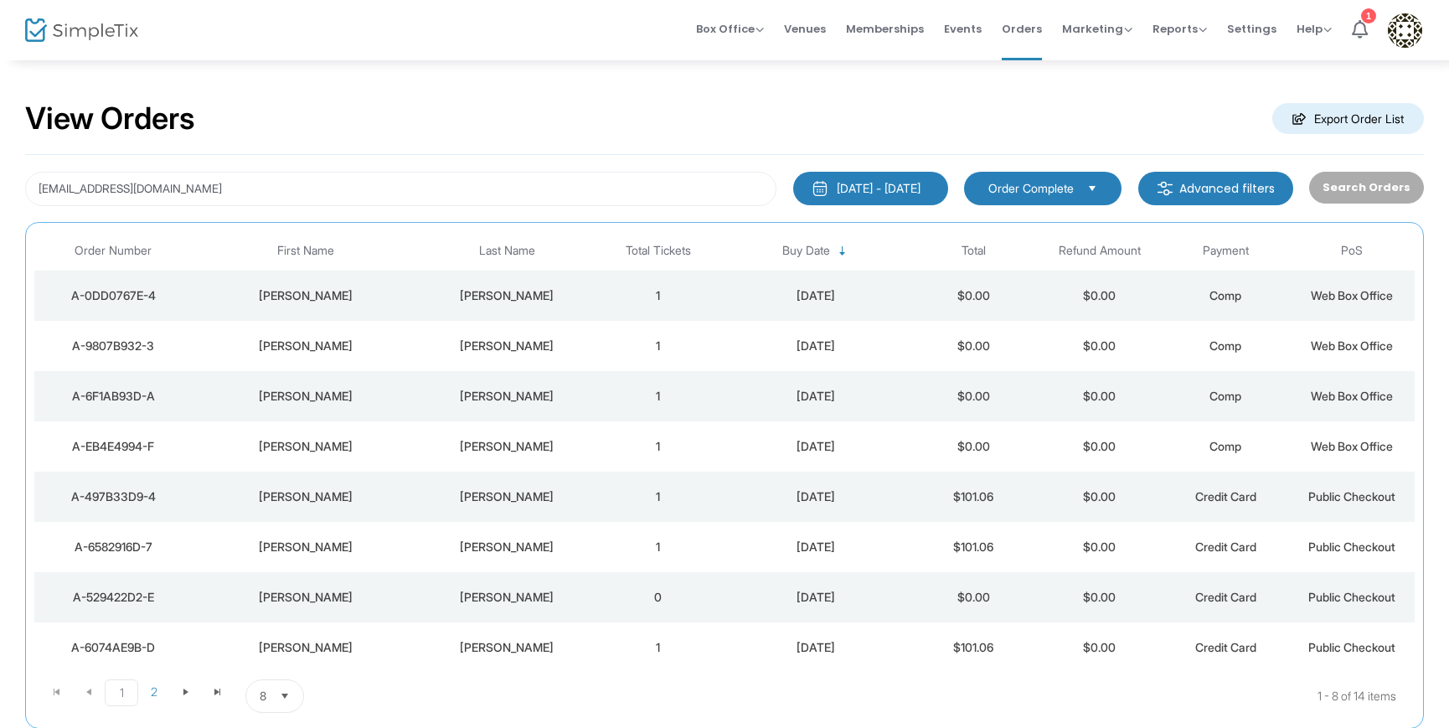
click at [519, 302] on div "Burnett" at bounding box center [507, 295] width 168 height 17
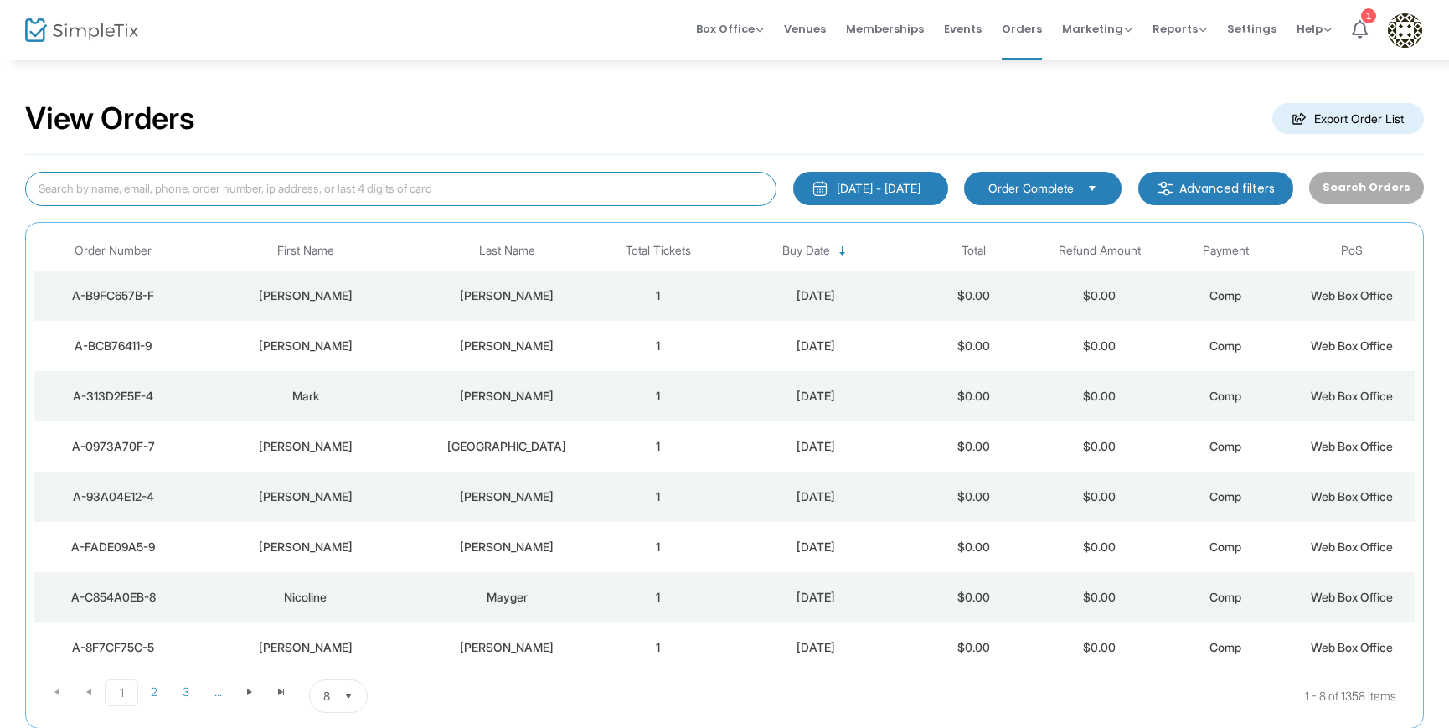
click at [247, 178] on input at bounding box center [401, 189] width 752 height 34
paste input "[EMAIL_ADDRESS][DOMAIN_NAME]"
type input "[EMAIL_ADDRESS][DOMAIN_NAME]"
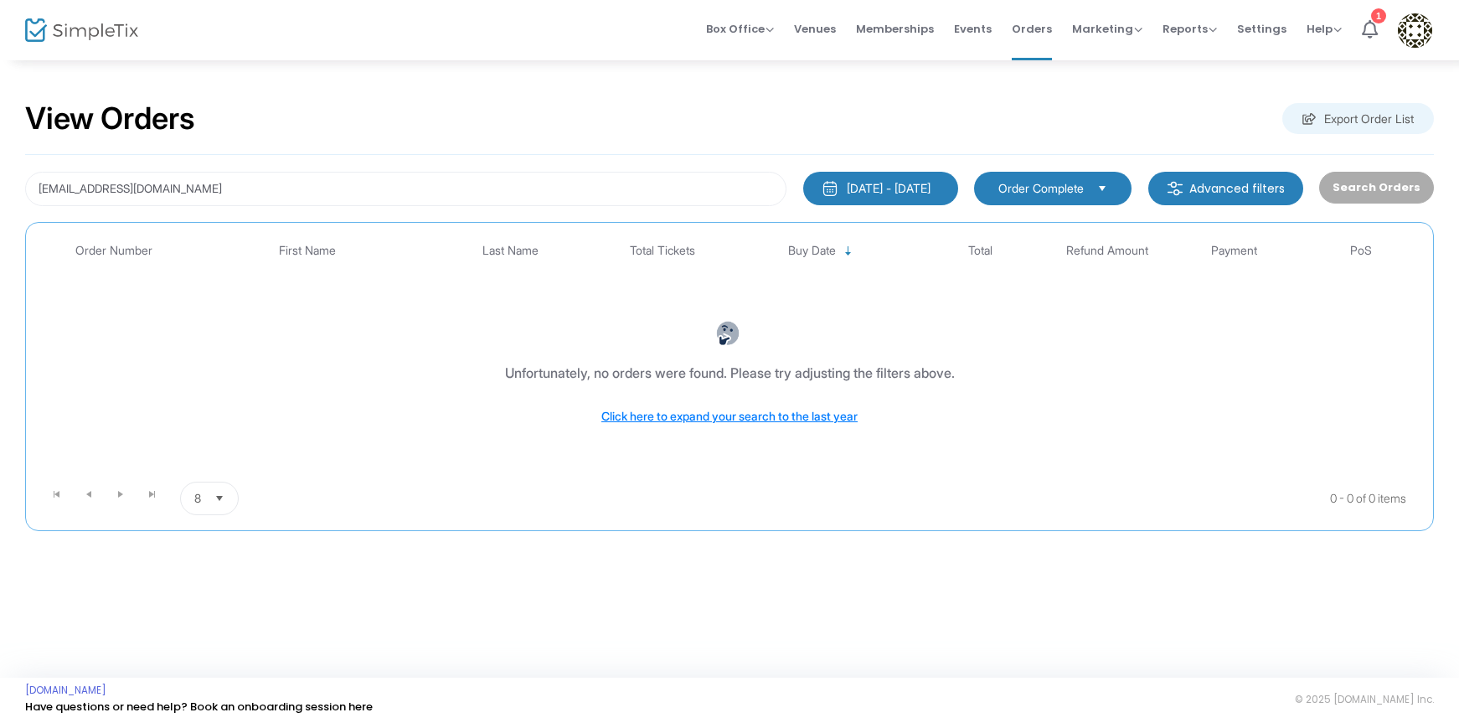
click at [911, 195] on div "[DATE] - [DATE]" at bounding box center [889, 188] width 84 height 17
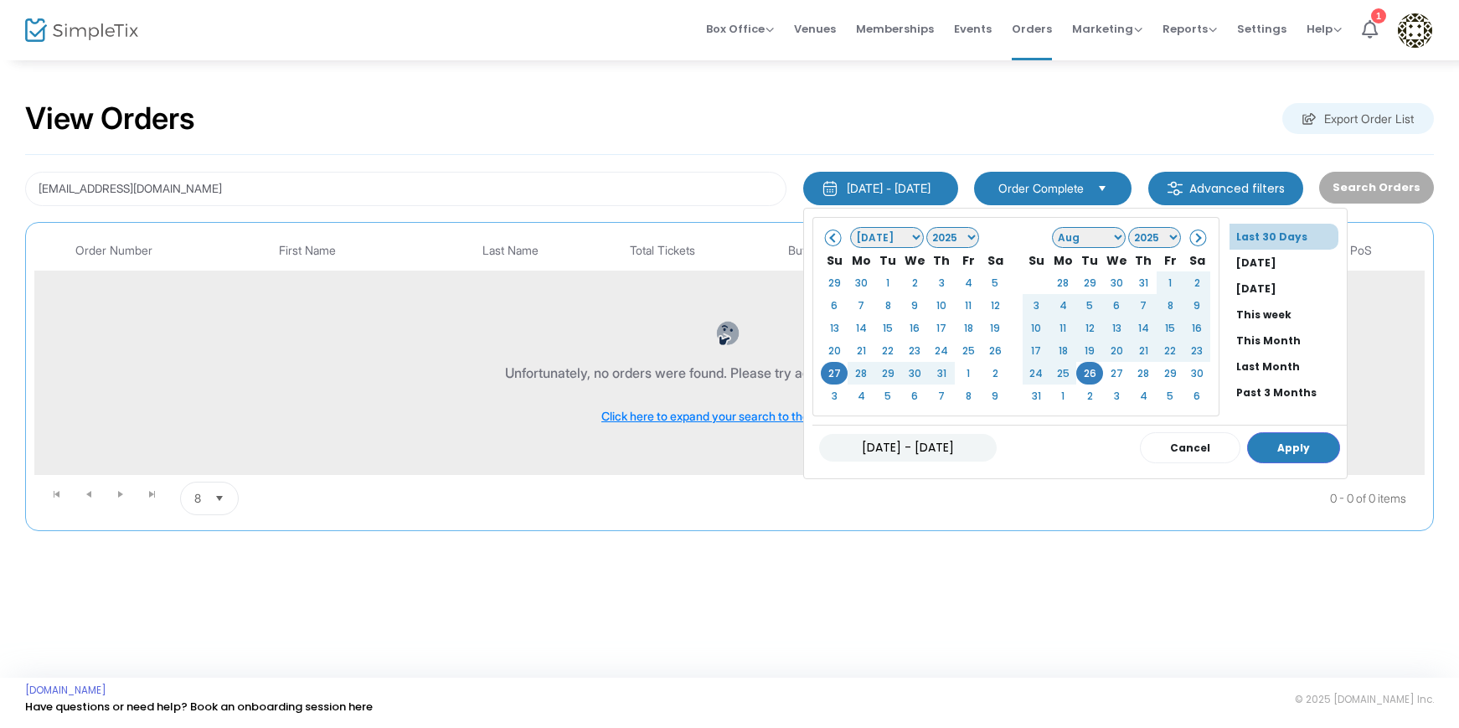
drag, startPoint x: 1317, startPoint y: 322, endPoint x: 1304, endPoint y: 364, distance: 43.7
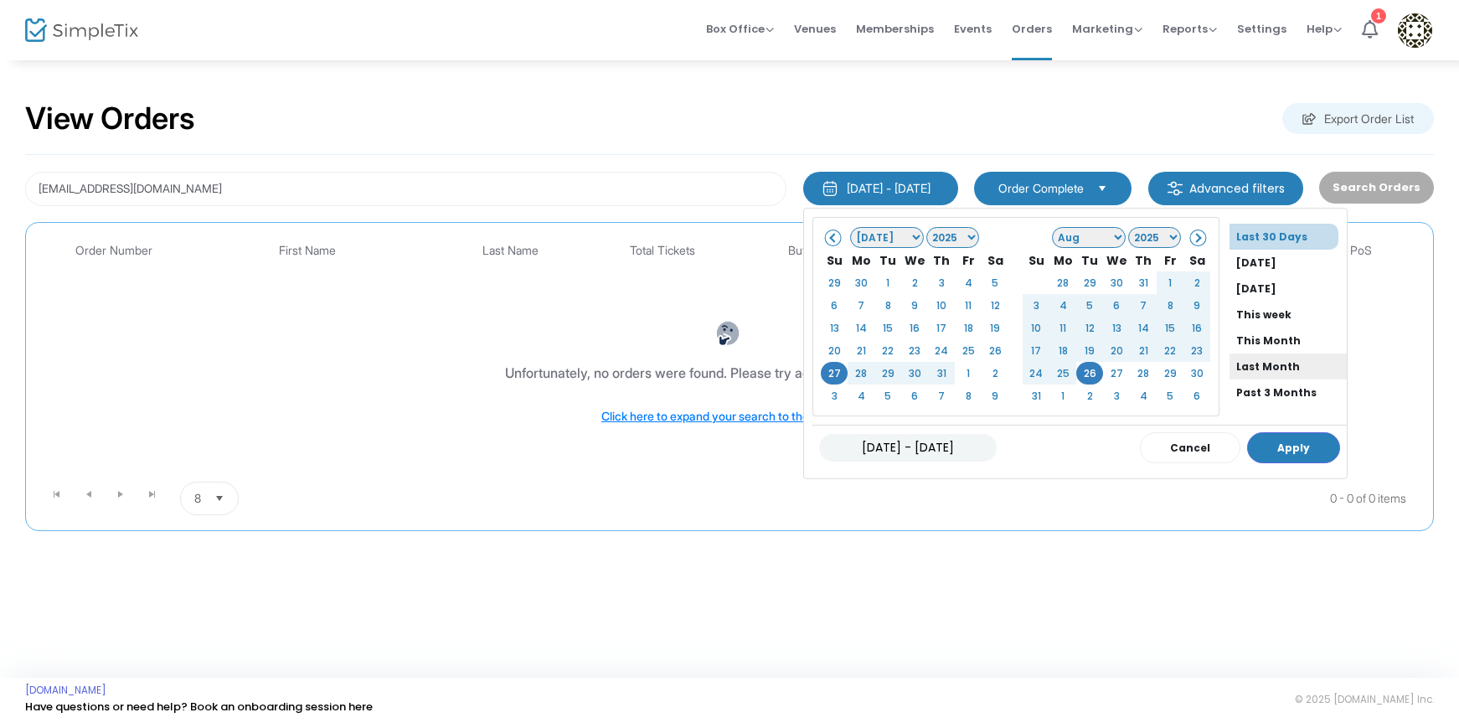
click at [1317, 408] on div "janiceburnett70@gmail.com 7/27/2025 - 8/26/2025 Last 30 Days Today Yesterday Th…" at bounding box center [729, 343] width 1409 height 376
click at [1248, 375] on li "All Time" at bounding box center [1288, 369] width 117 height 26
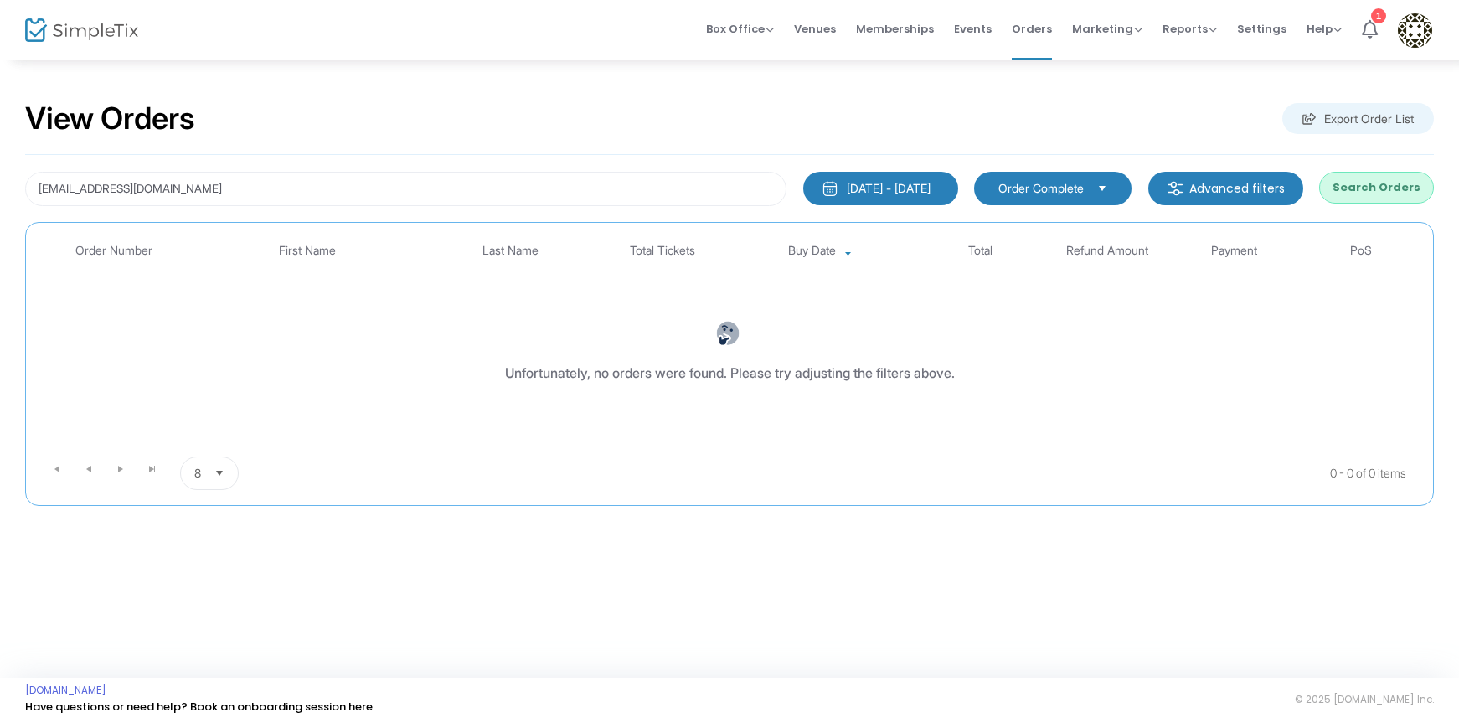
click at [1369, 198] on button "Search Orders" at bounding box center [1377, 188] width 115 height 32
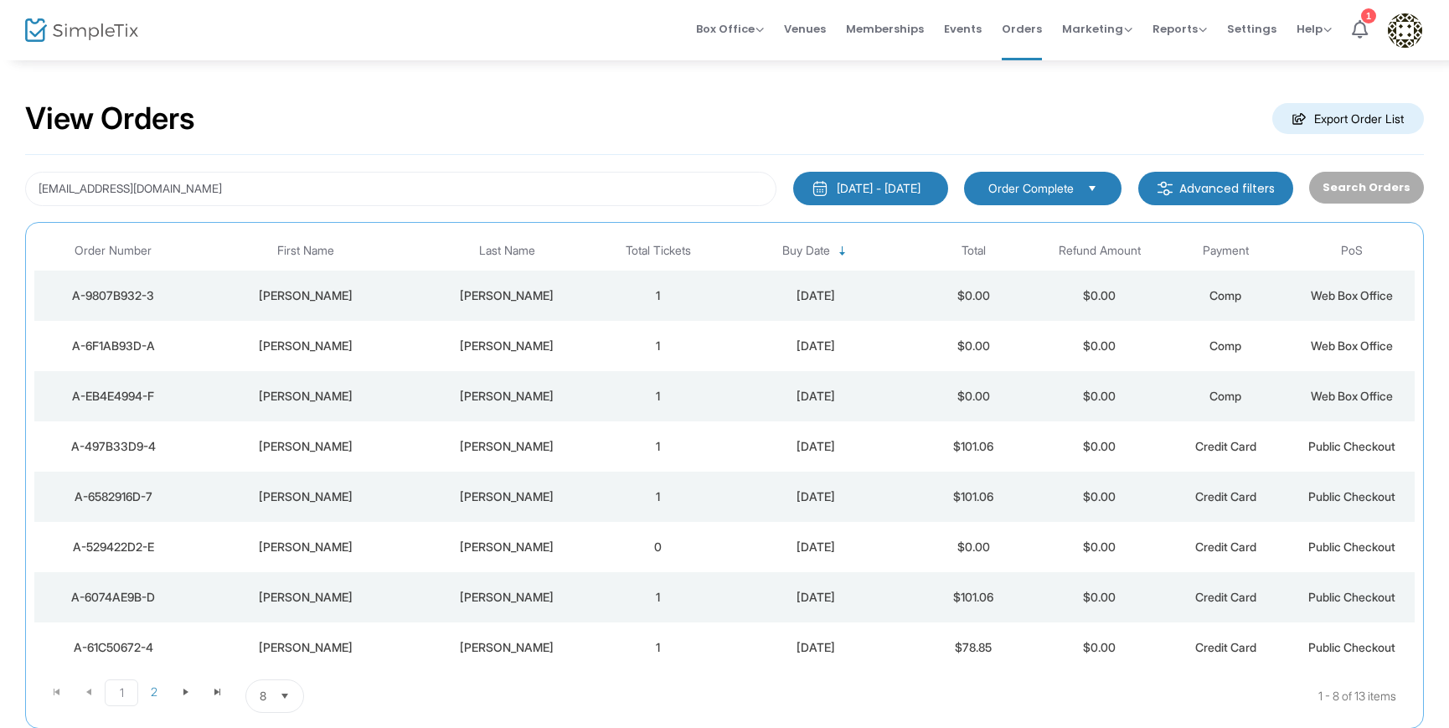
click at [497, 287] on div "Burnett" at bounding box center [507, 295] width 168 height 17
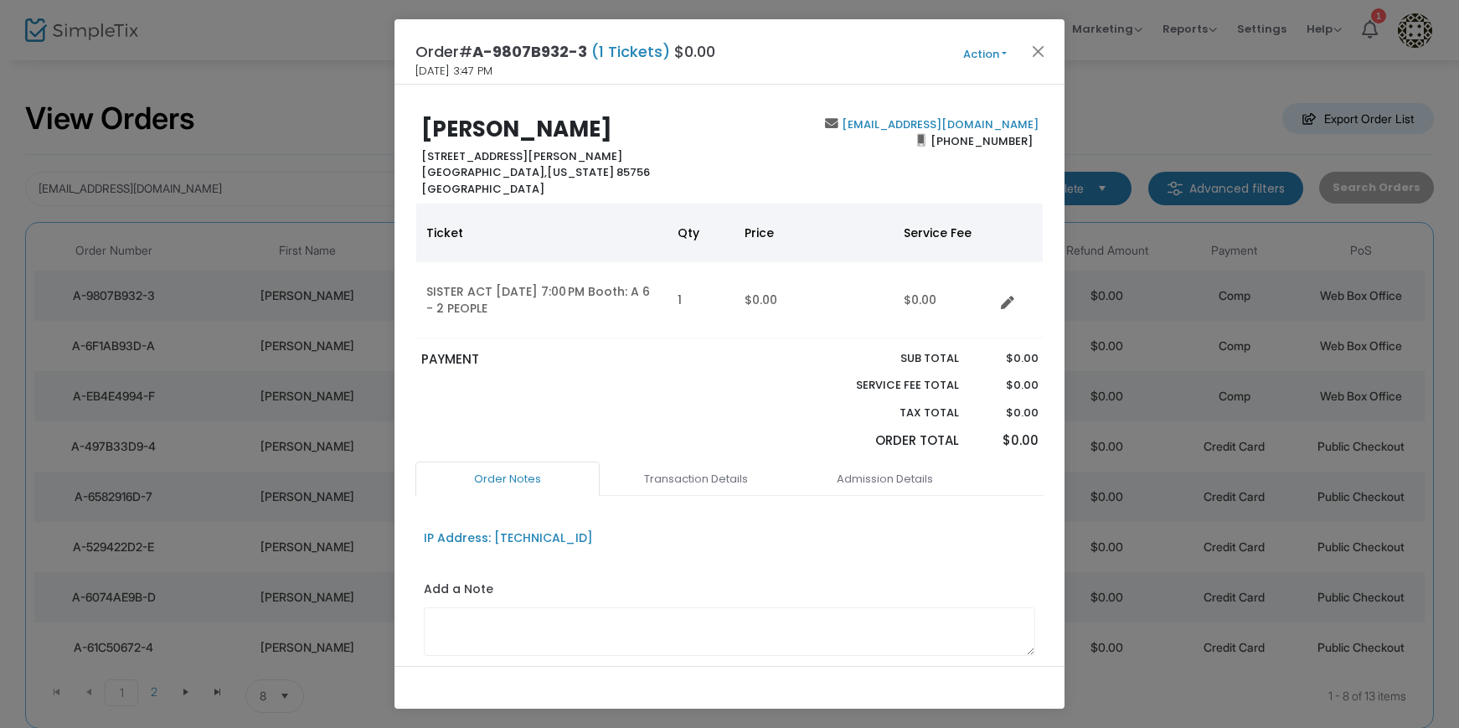
drag, startPoint x: 612, startPoint y: 138, endPoint x: 323, endPoint y: 114, distance: 289.2
click at [323, 114] on ngb-modal-window "Order# A-9807B932-3 (1 Tickets) $0.00 7/17/2025 3:47 PM Action Mark Admitted Ed…" at bounding box center [729, 364] width 1459 height 728
copy b "Janice Burnett"
drag, startPoint x: 1030, startPoint y: 127, endPoint x: 829, endPoint y: 115, distance: 201.5
click at [829, 115] on div "Janice Burnett 7860 East Benson Highway Tucson, Arizona 85756 United States jan…" at bounding box center [730, 375] width 670 height 581
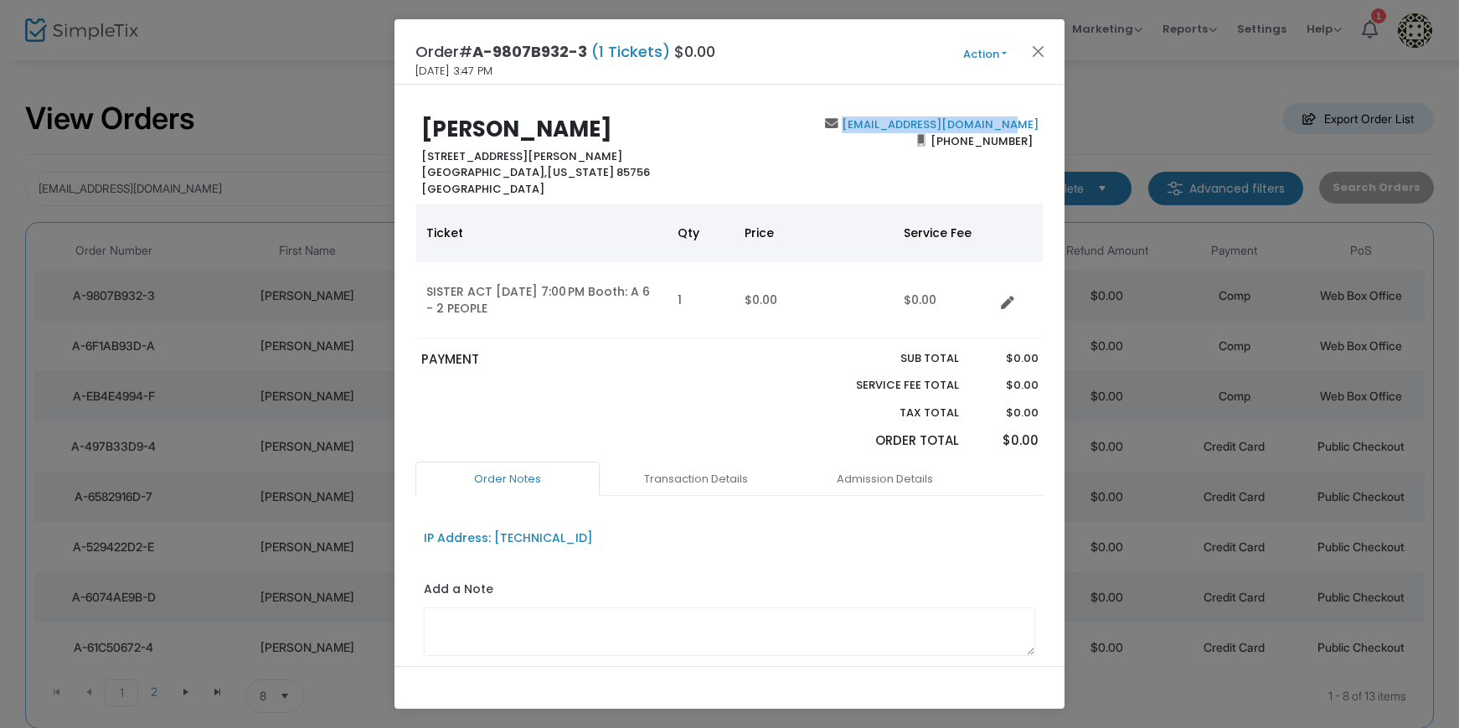
copy b "janiceburnett70@gmail.com"
drag, startPoint x: 1036, startPoint y: 142, endPoint x: 941, endPoint y: 142, distance: 94.7
click at [941, 142] on div "janiceburnett70@gmail.com (602) 647-6419" at bounding box center [888, 156] width 317 height 80
copy span "602) 647-6419"
drag, startPoint x: 570, startPoint y: 157, endPoint x: 354, endPoint y: 169, distance: 215.7
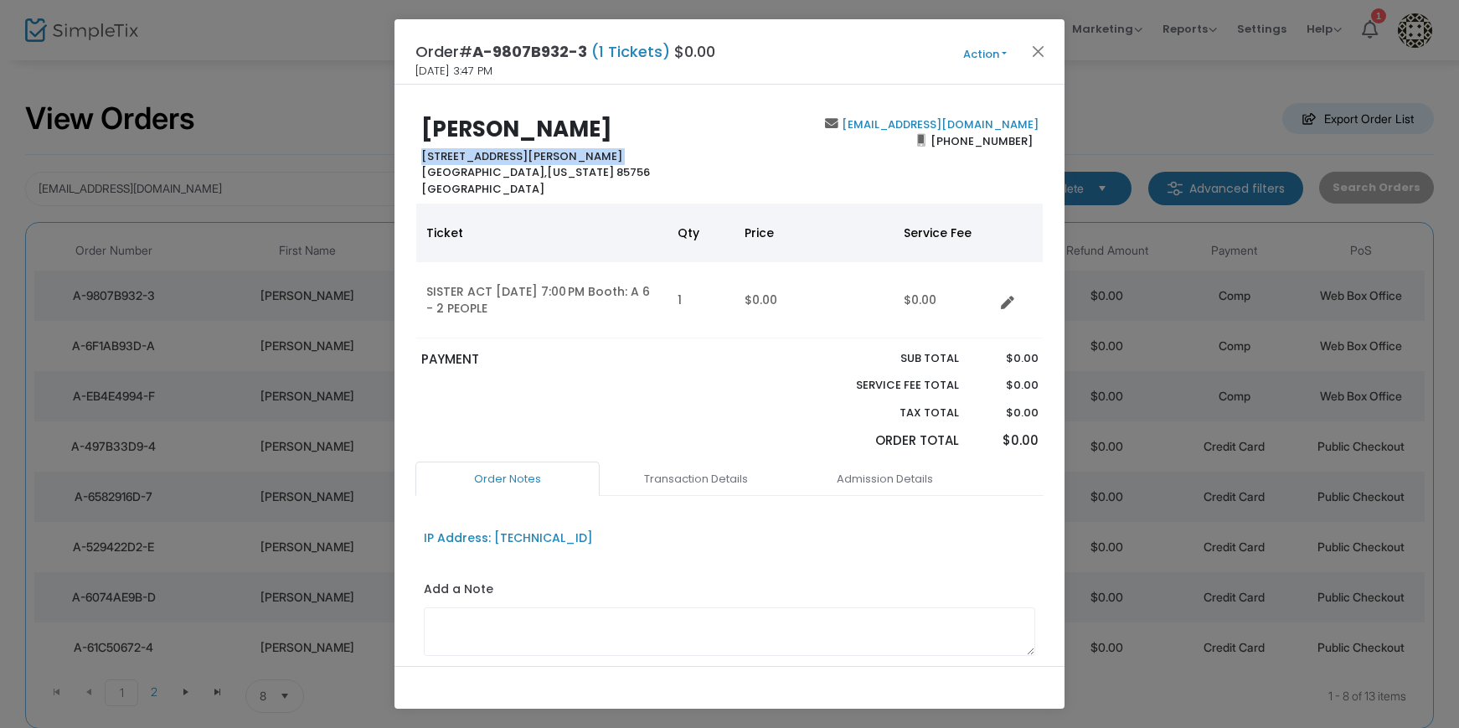
click at [354, 169] on ngb-modal-window "Order# A-9807B932-3 (1 Tickets) $0.00 7/17/2025 3:47 PM Action Mark Admitted Ed…" at bounding box center [729, 364] width 1459 height 728
click at [584, 133] on b "Janice Burnett" at bounding box center [516, 129] width 191 height 30
drag, startPoint x: 504, startPoint y: 158, endPoint x: 415, endPoint y: 159, distance: 89.6
click at [415, 159] on div "Janice Burnett 7860 East Benson Highway Tucson, Arizona 85756 United States" at bounding box center [571, 156] width 317 height 80
copy b "7860 East Benson Highway"
